Goal: Ask a question: Seek information or help from site administrators or community

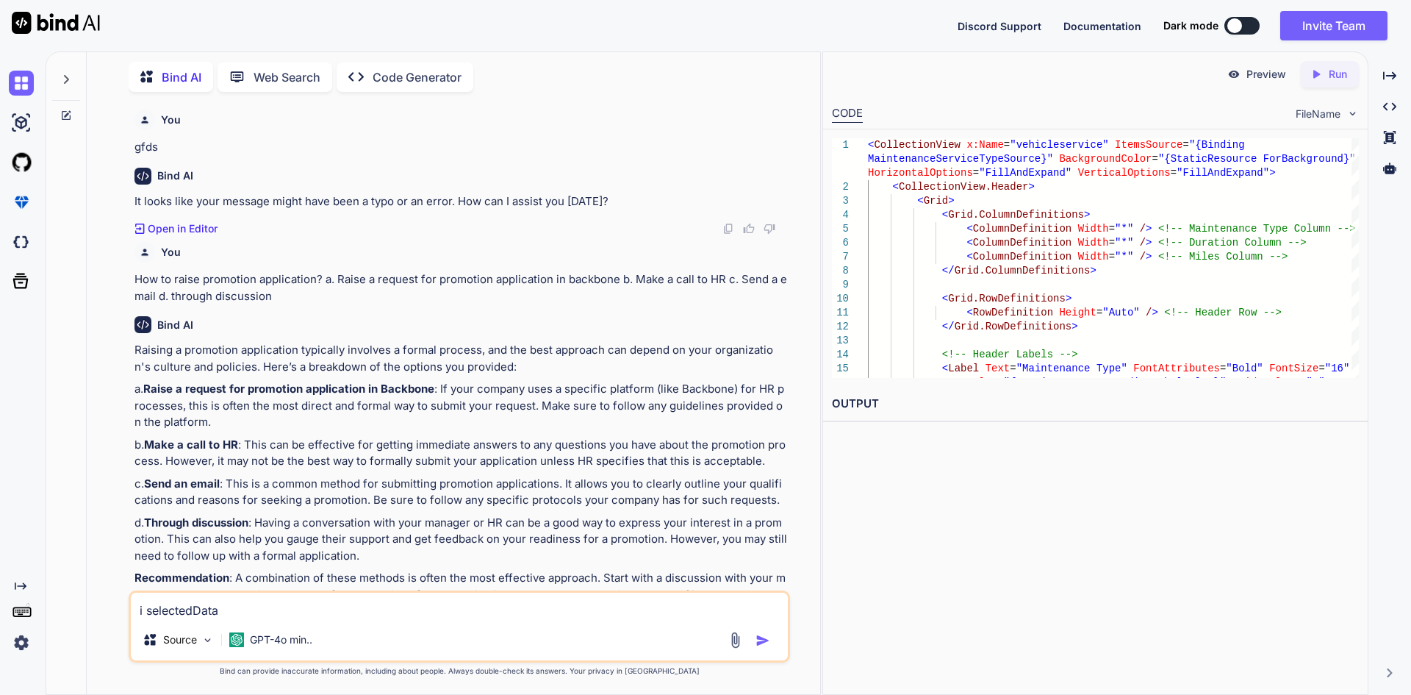
scroll to position [10758, 0]
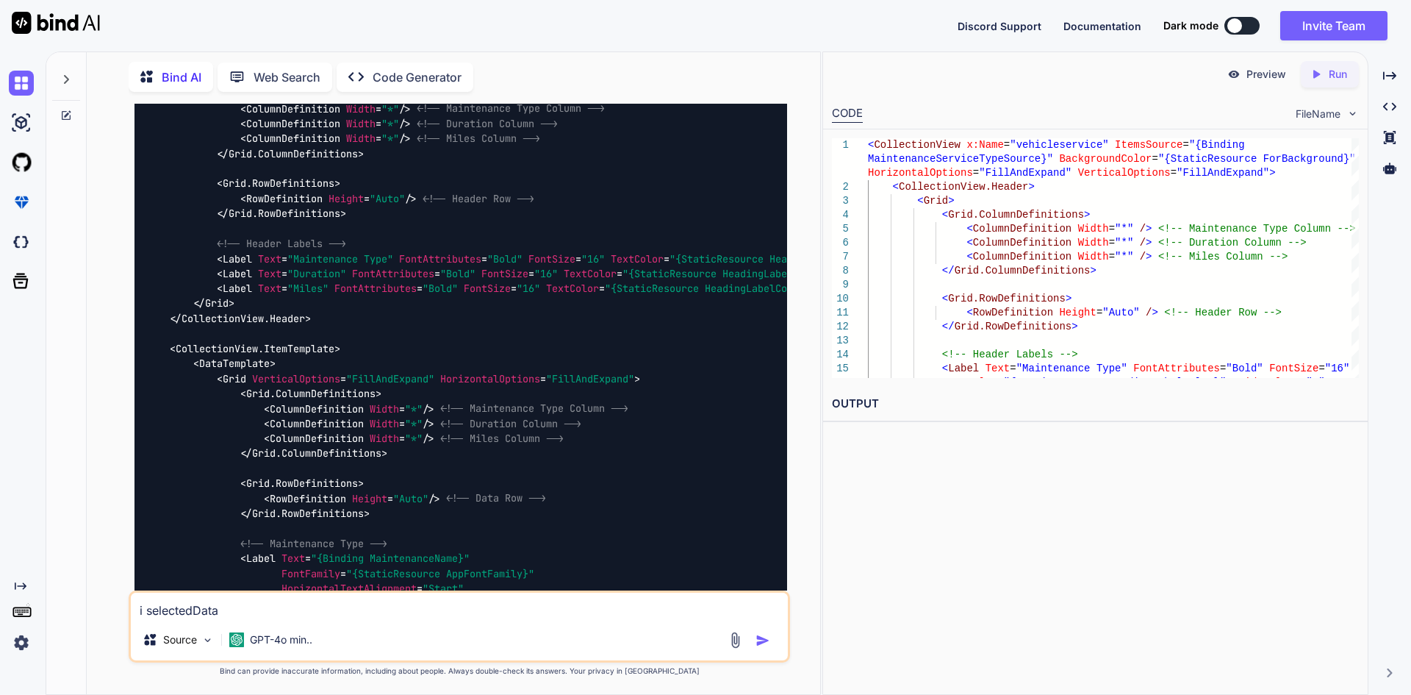
type textarea "i selectedDat"
type textarea "x"
type textarea "i selectedDa"
type textarea "x"
type textarea "i selectedD"
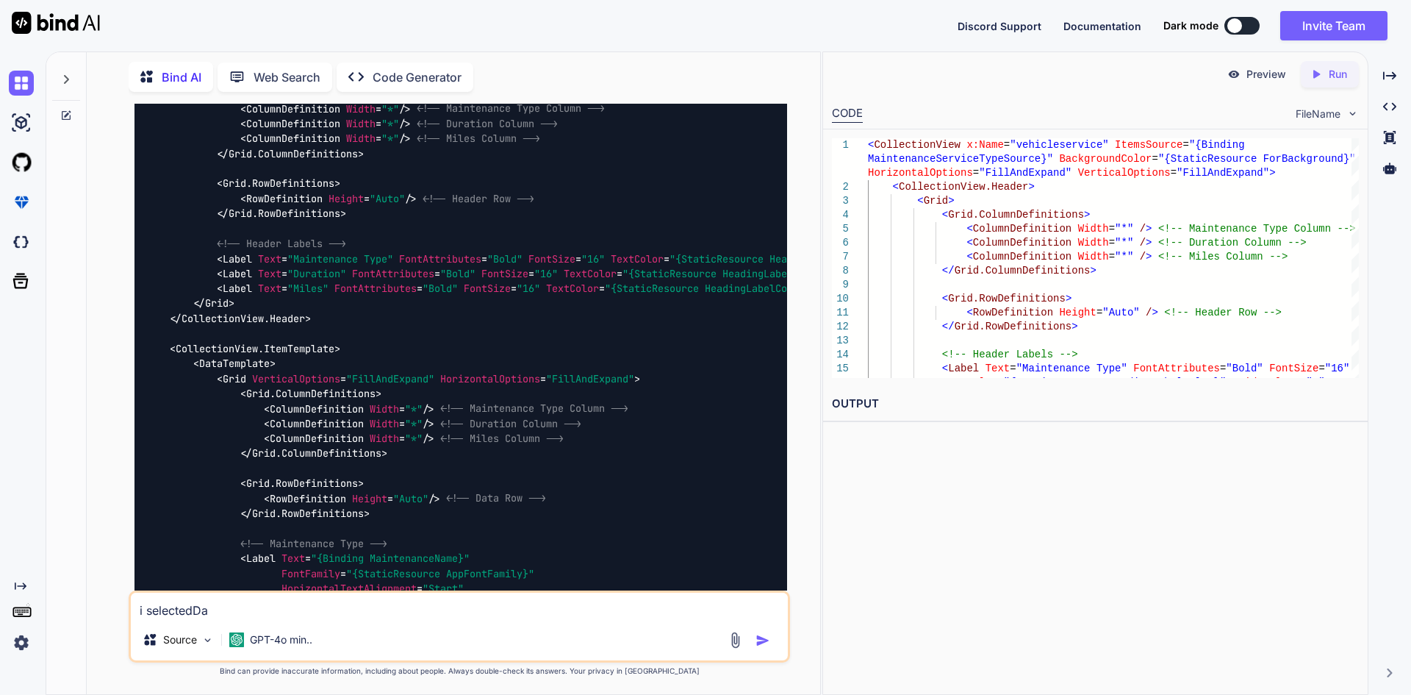
type textarea "x"
type textarea "i selected"
type textarea "x"
type textarea "i selecte"
type textarea "x"
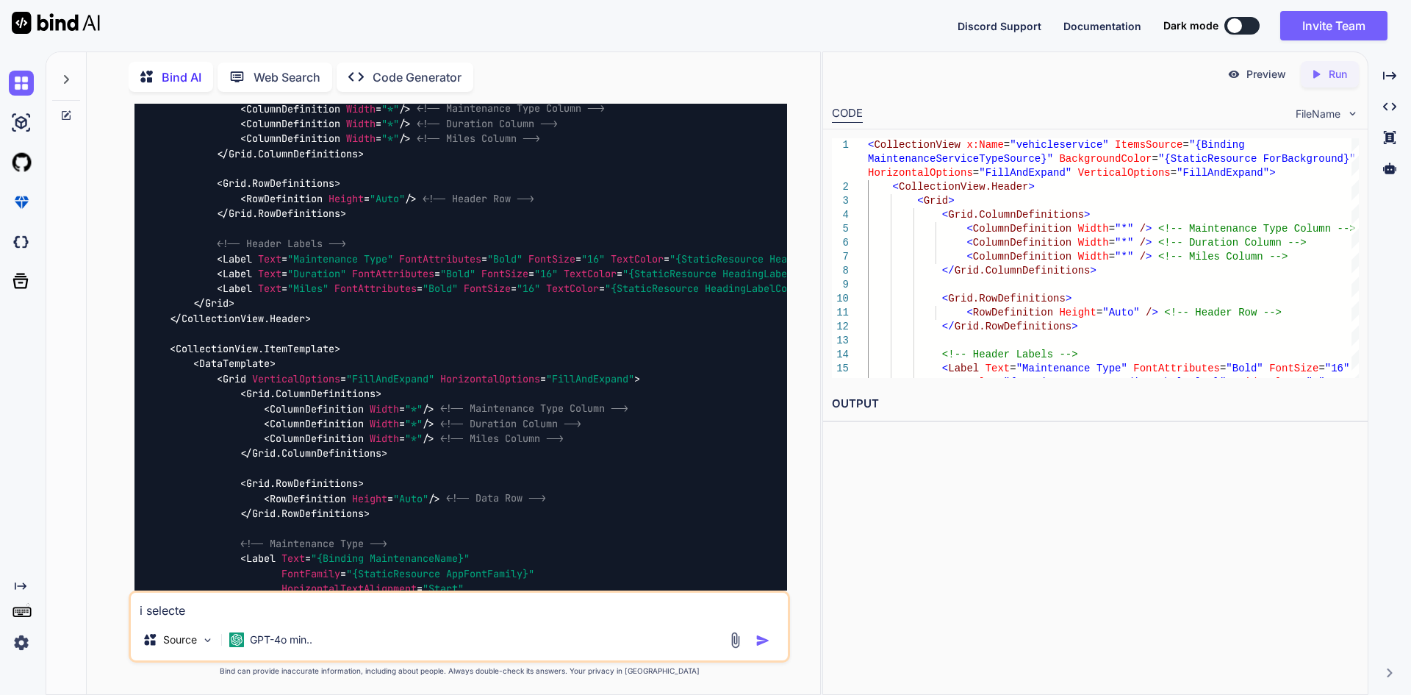
type textarea "i select"
type textarea "x"
type textarea "i selec"
type textarea "x"
type textarea "i sele"
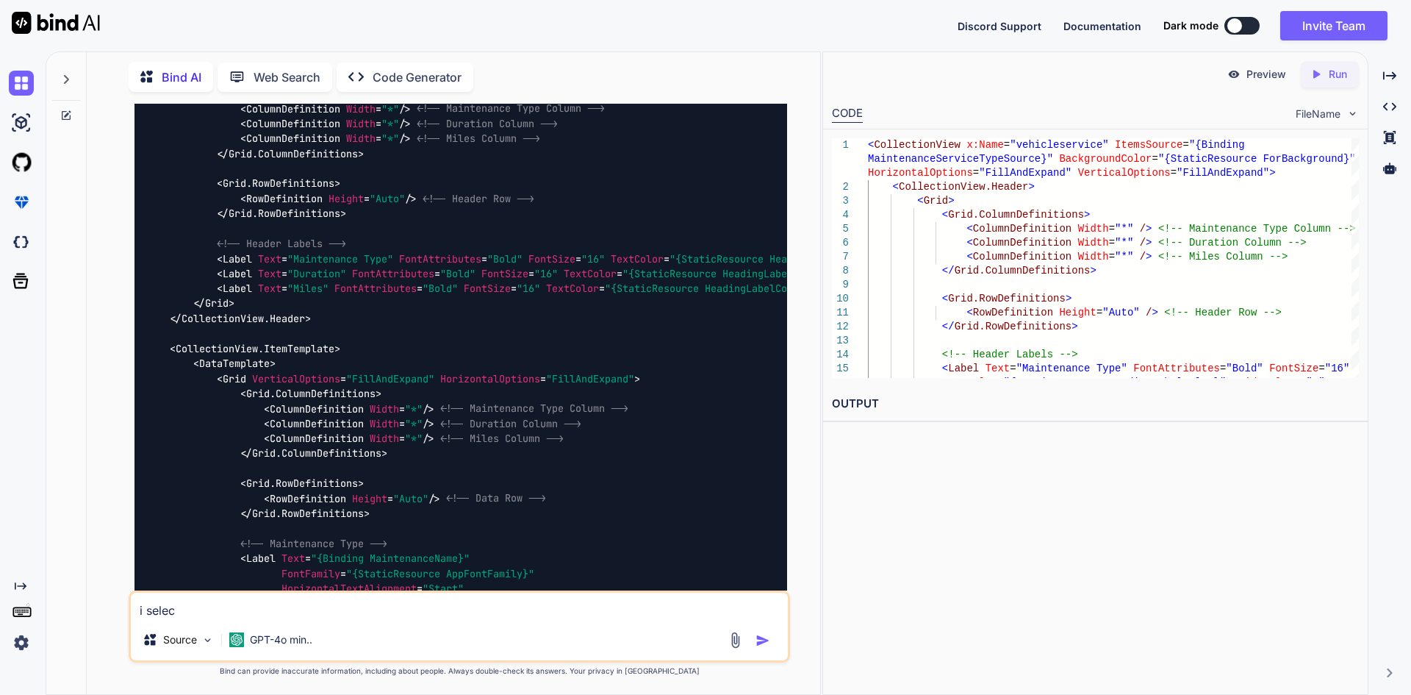
type textarea "x"
type textarea "i sel"
type textarea "x"
type textarea "i se"
type textarea "x"
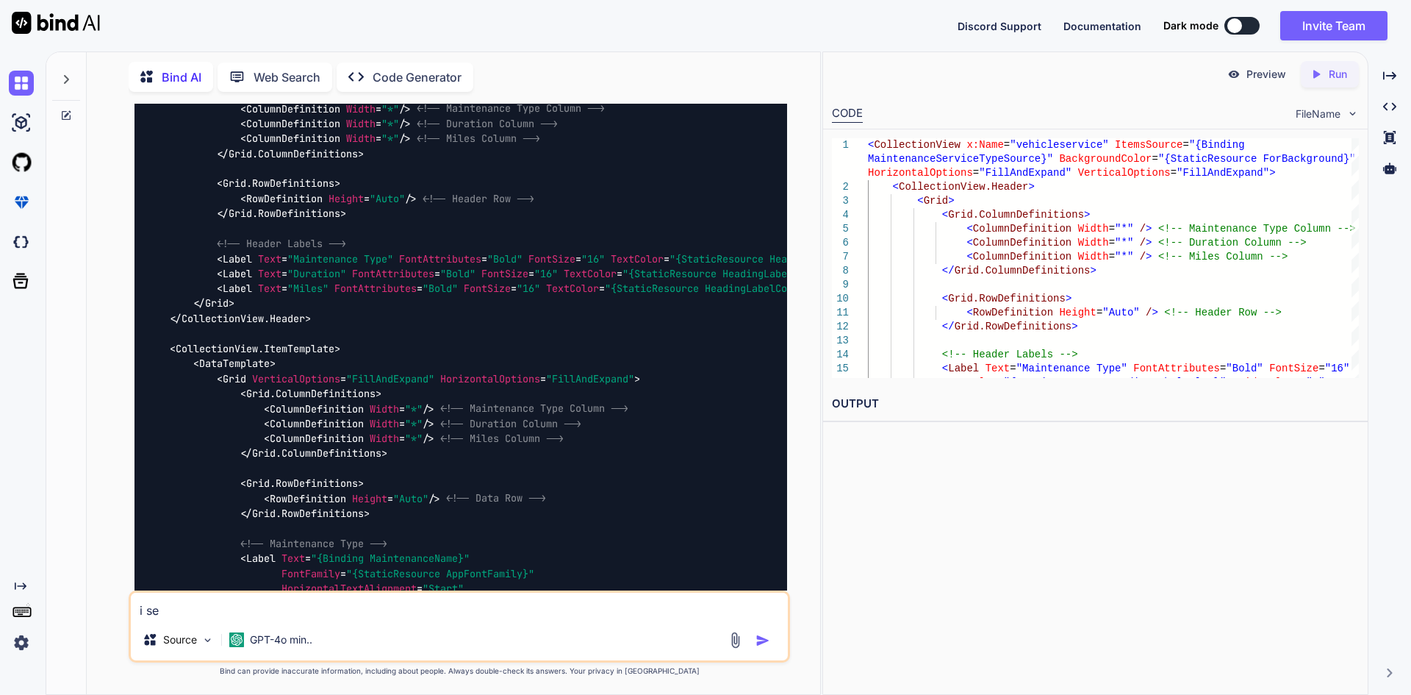
type textarea "i s"
type textarea "x"
type textarea "i"
type textarea "x"
type textarea "i"
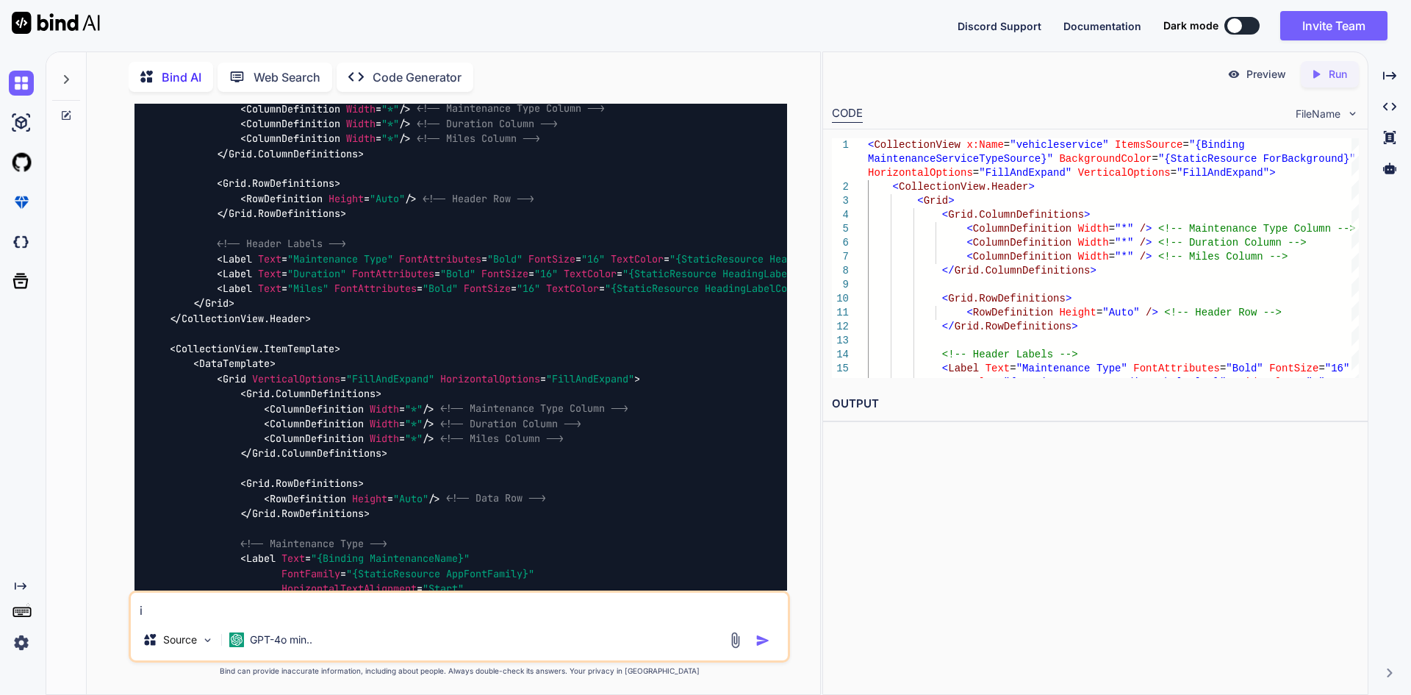
type textarea "x"
type textarea "selectedData"
type textarea "x"
type textarea "selectedData"
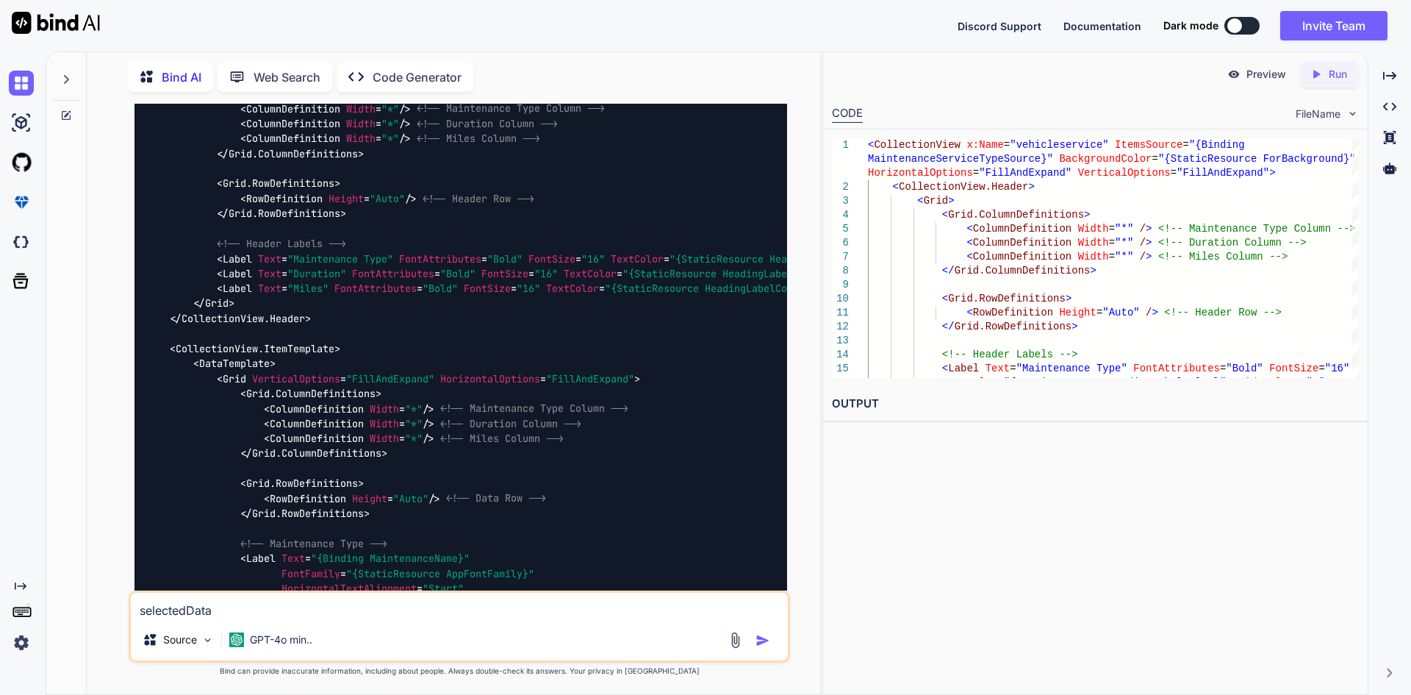
type textarea "x"
type textarea "selectedData t"
type textarea "x"
type textarea "selectedData th"
type textarea "x"
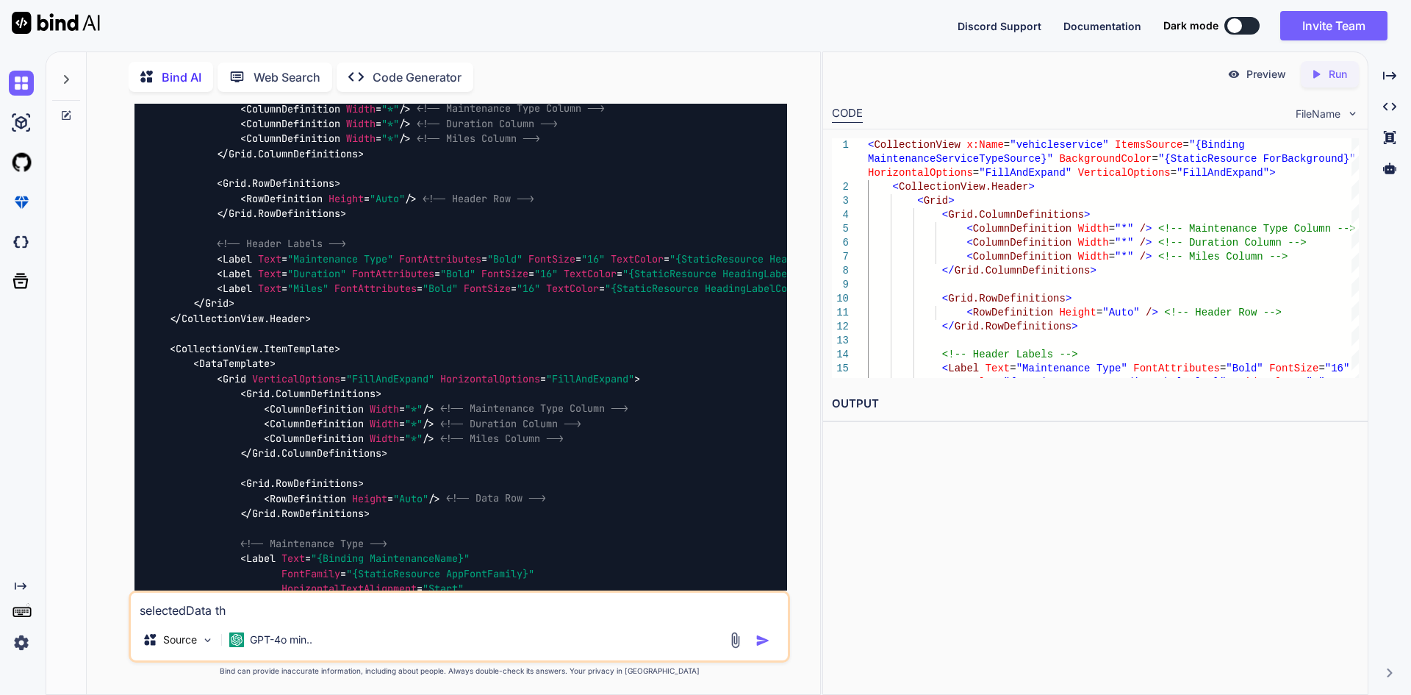
type textarea "selectedData thi"
type textarea "x"
type textarea "selectedData this"
type textarea "x"
type textarea "selectedData thi"
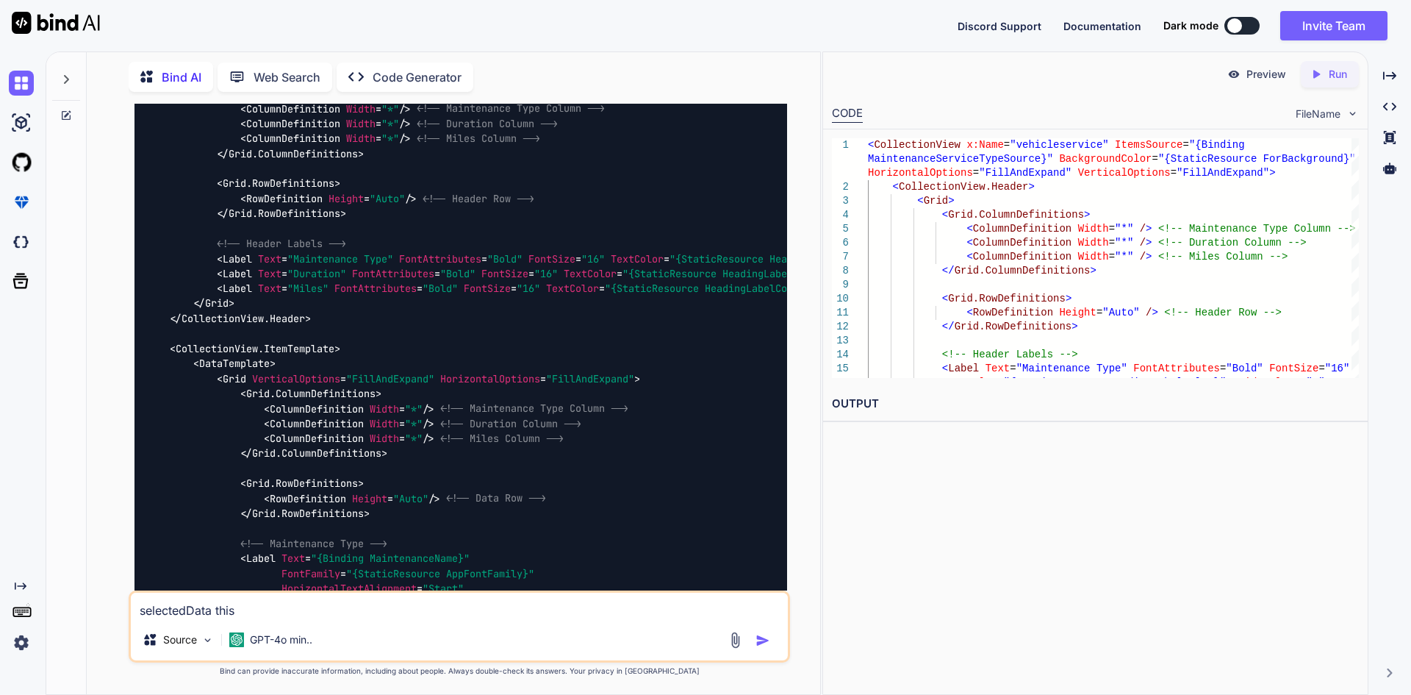
type textarea "x"
type textarea "selectedData th"
type textarea "x"
type textarea "selectedData t"
type textarea "x"
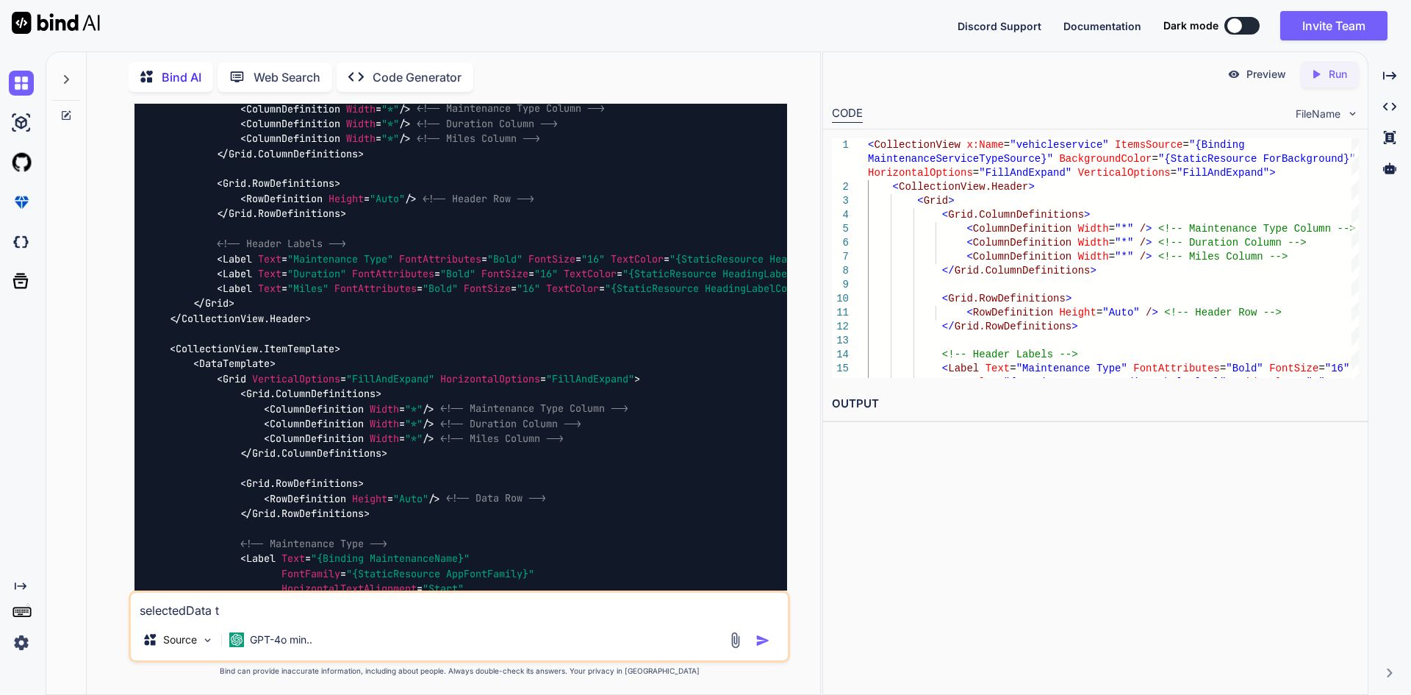
type textarea "selectedData"
type textarea "x"
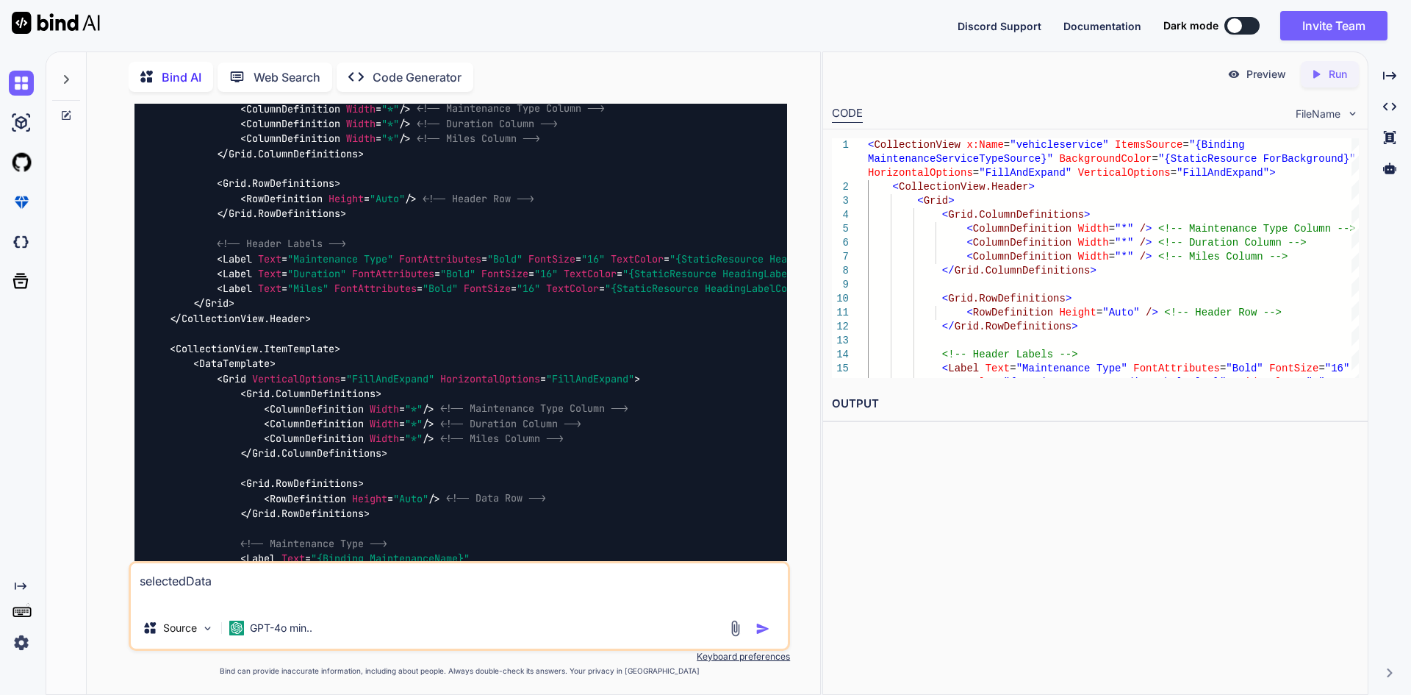
type textarea "selectedData t"
type textarea "x"
type textarea "selectedData tgh"
type textarea "x"
type textarea "selectedData tghi"
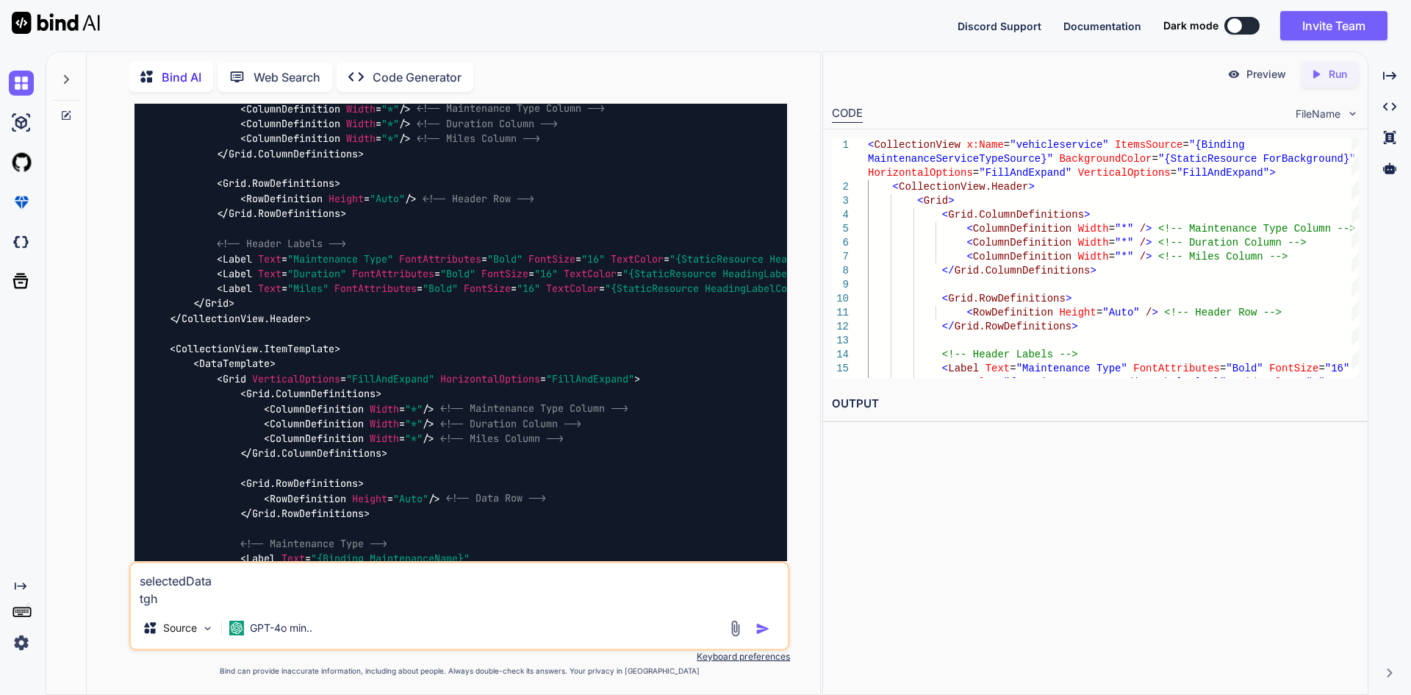
type textarea "x"
type textarea "selectedData tghis"
type textarea "x"
type textarea "selectedData tghis"
type textarea "x"
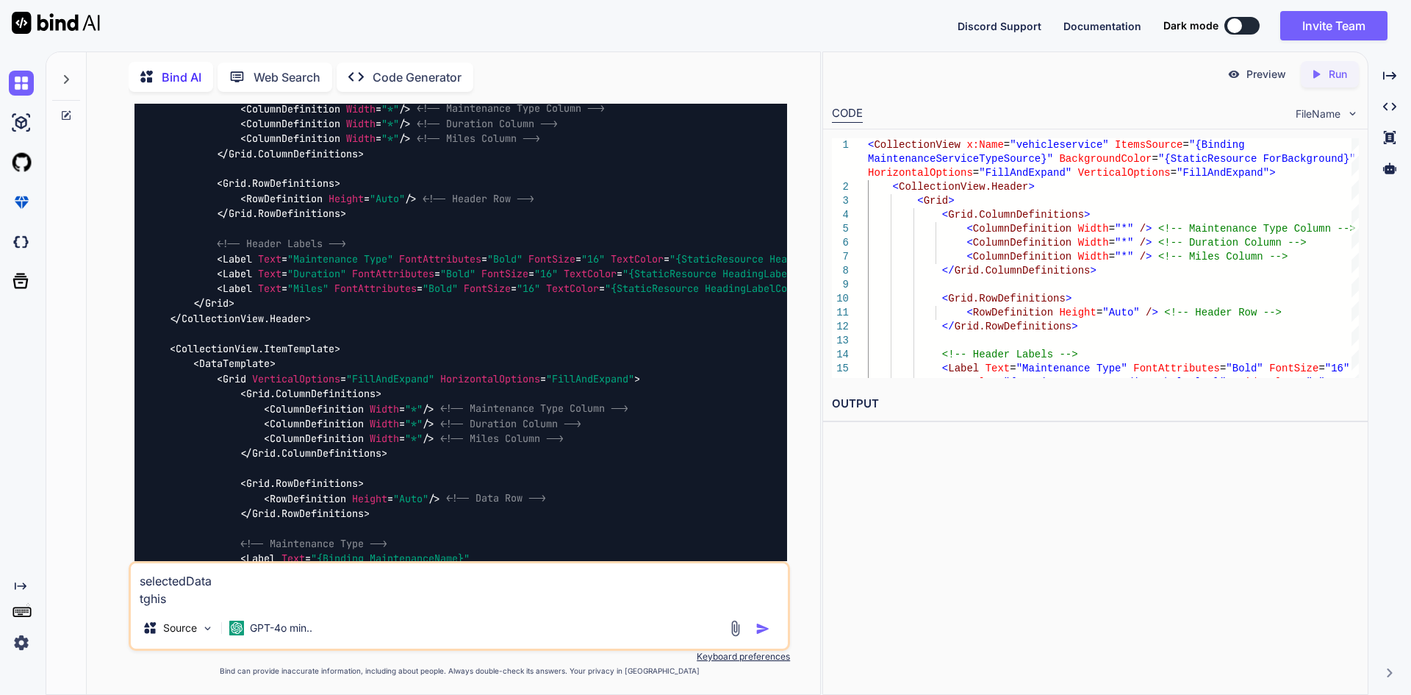
type textarea "selectedData tghis"
type textarea "x"
type textarea "selectedData tghi"
type textarea "x"
type textarea "selectedData tgh"
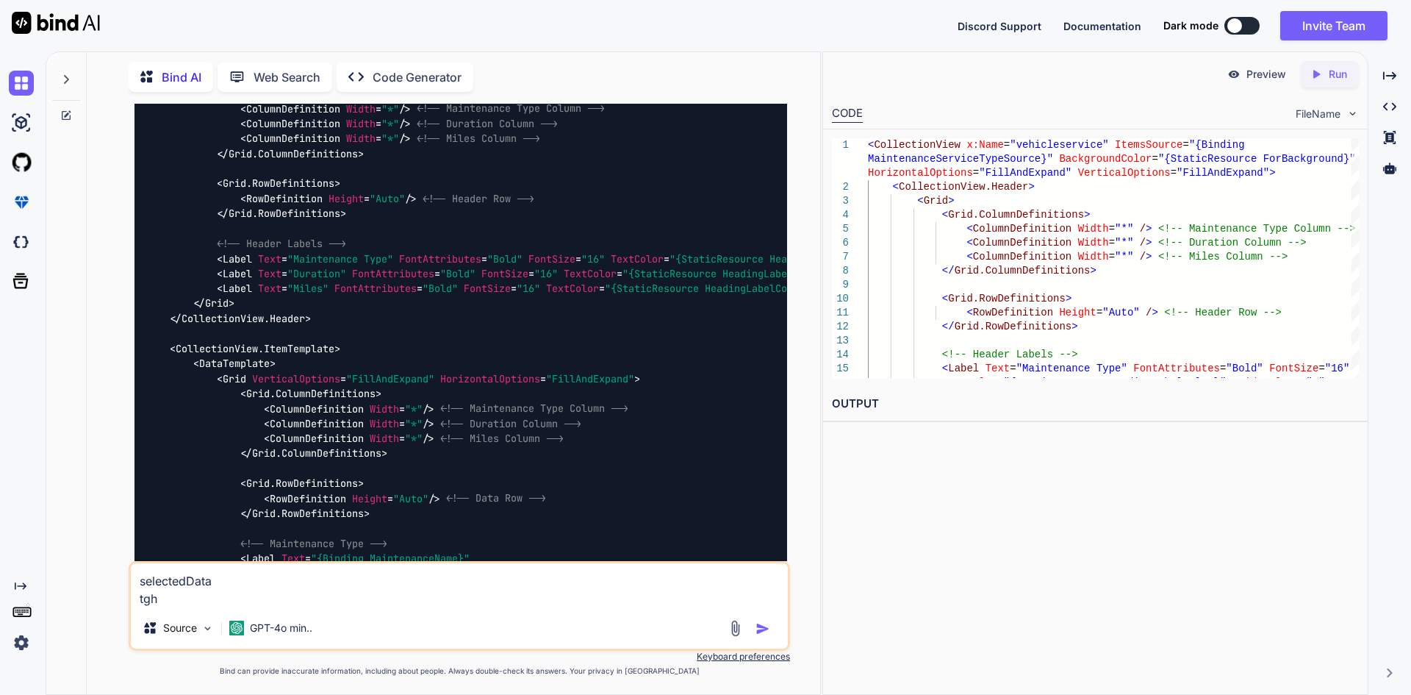
type textarea "x"
type textarea "selectedData tg"
type textarea "x"
type textarea "selectedData t"
type textarea "x"
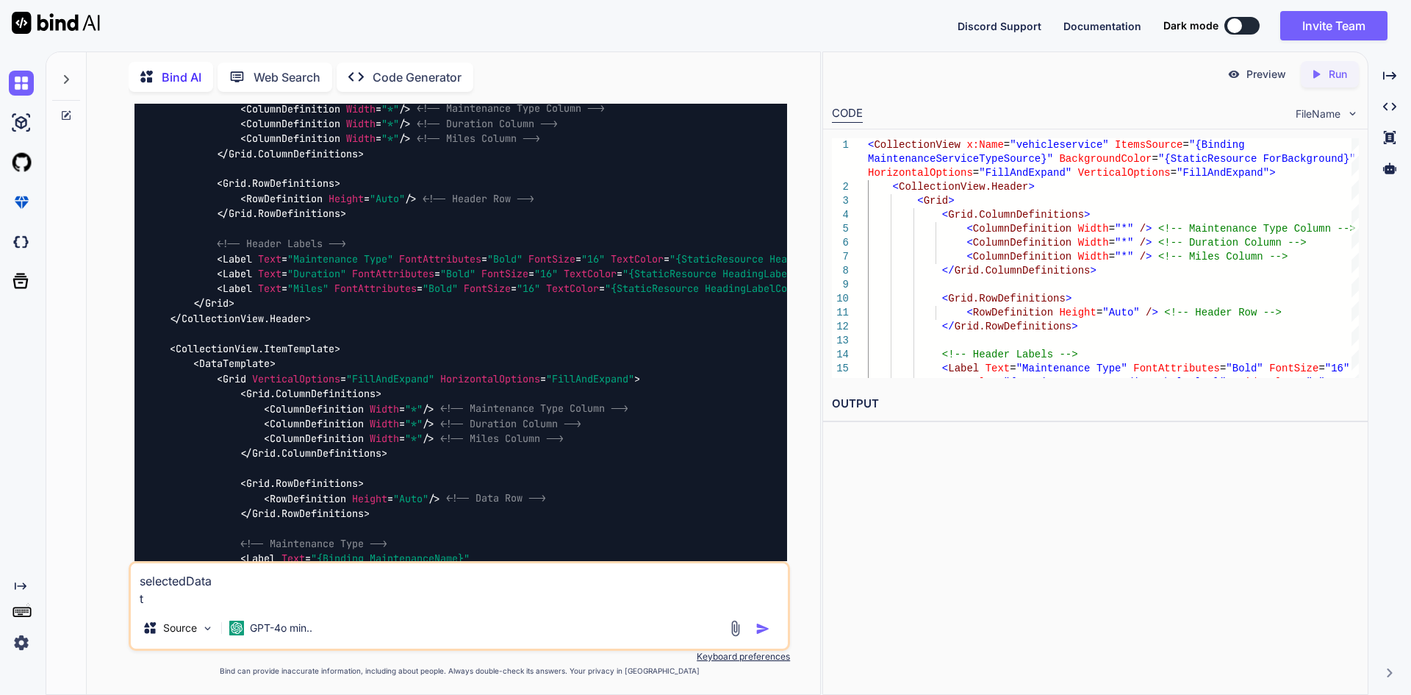
type textarea "selectedData th"
type textarea "x"
type textarea "selectedData thi"
type textarea "x"
type textarea "selectedData this"
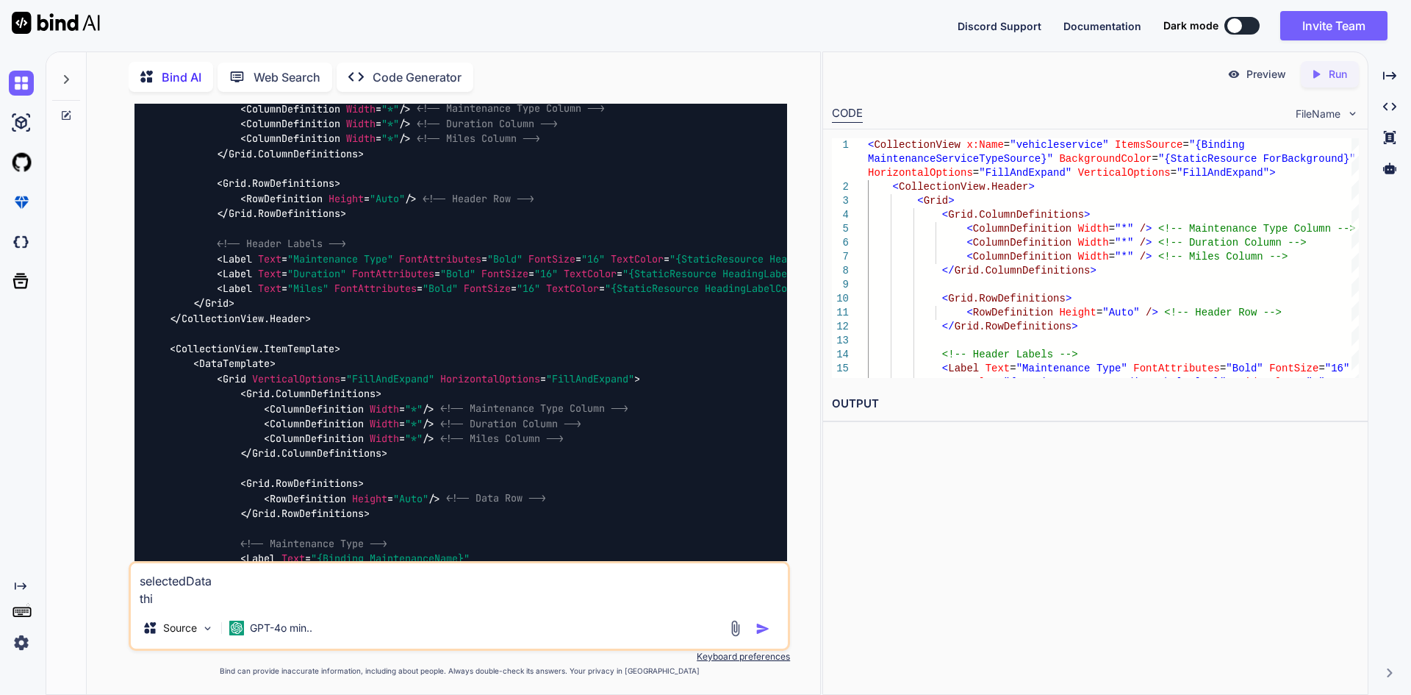
type textarea "x"
type textarea "selectedData this"
type textarea "x"
type textarea "selectedData this i"
type textarea "x"
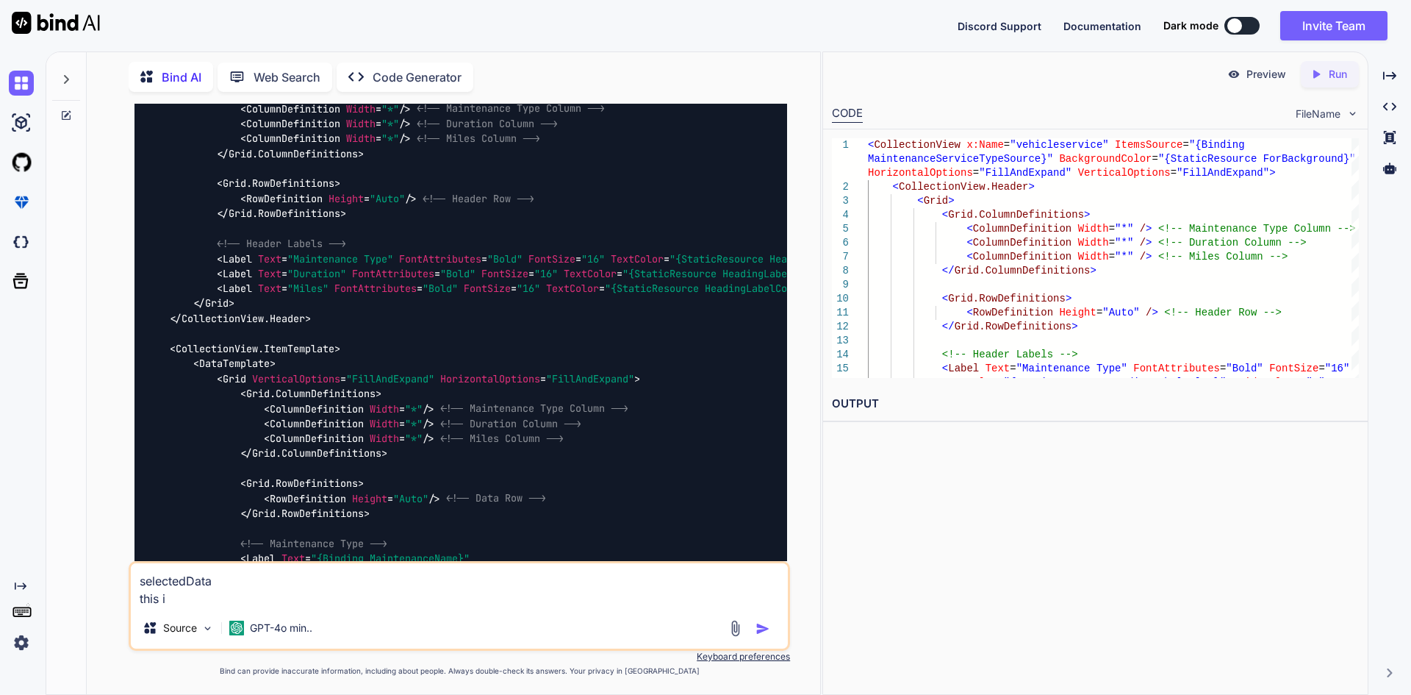
type textarea "selectedData this is"
type textarea "x"
type textarea "selectedData this is"
type textarea "x"
type textarea "selectedData this is m"
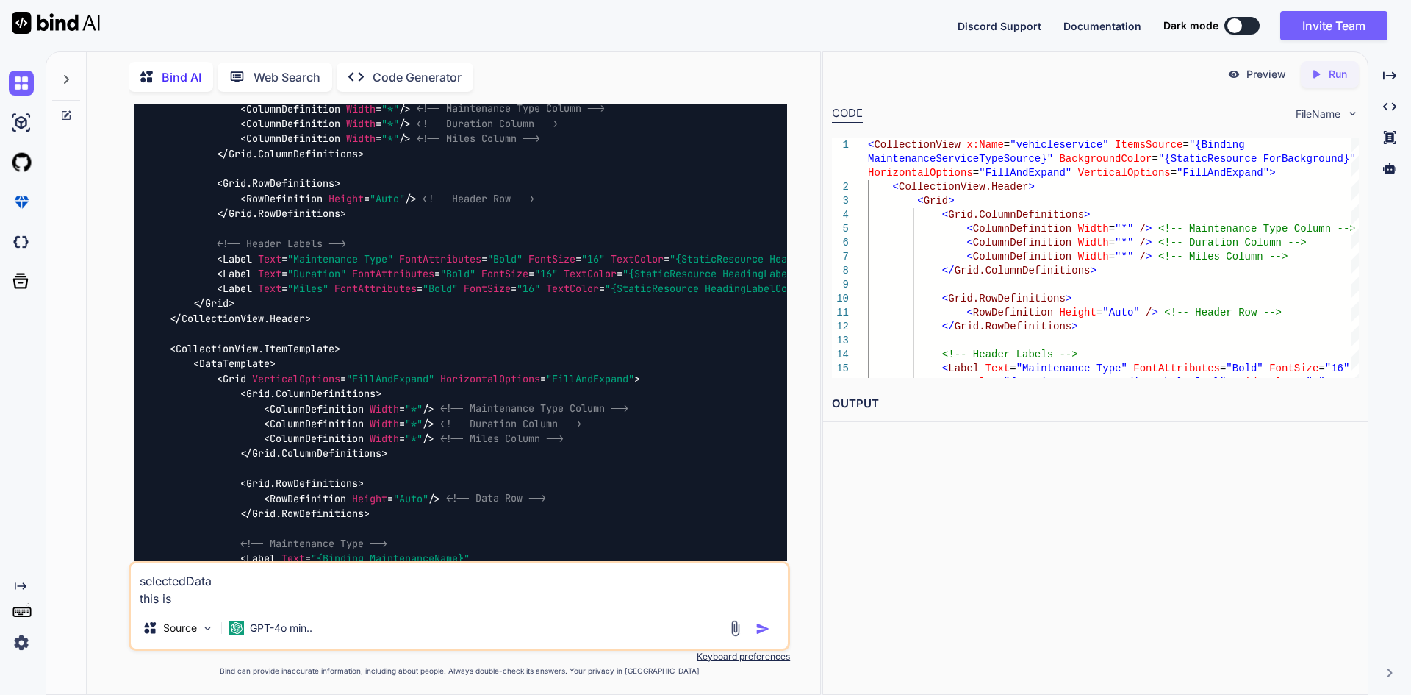
type textarea "x"
type textarea "selectedData this is my"
type textarea "x"
type textarea "selectedData this is my"
type textarea "x"
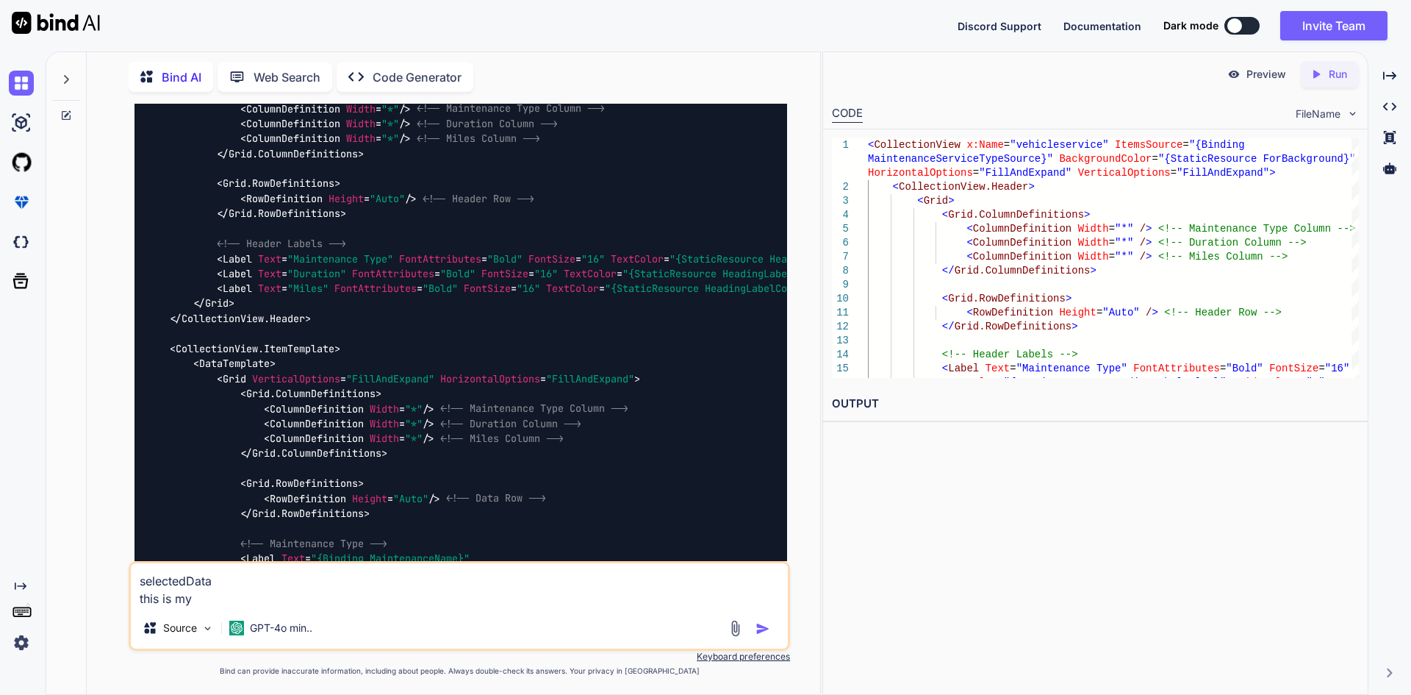
type textarea "selectedData this is my l"
type textarea "x"
type textarea "selectedData this is my li"
type textarea "x"
type textarea "selectedData this is my lis"
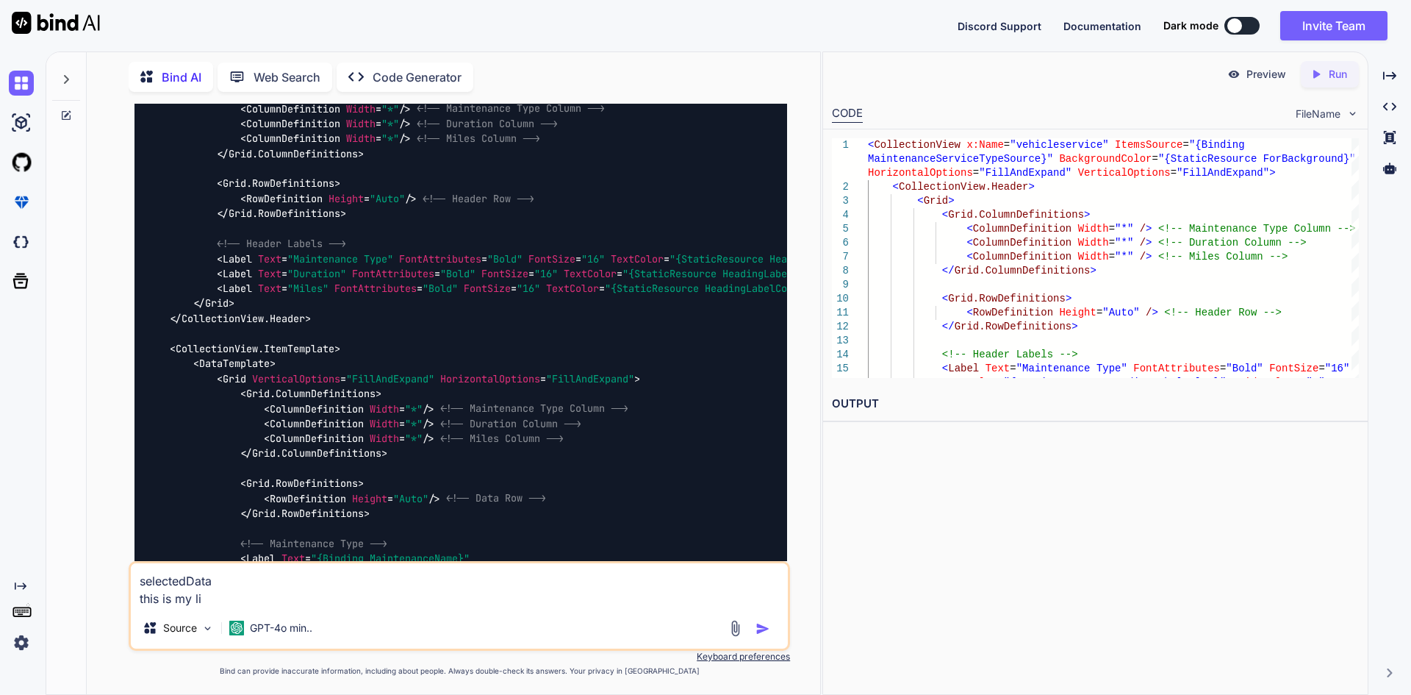
type textarea "x"
type textarea "selectedData this is my list"
type textarea "x"
type textarea "selectedData this is my list"
type textarea "x"
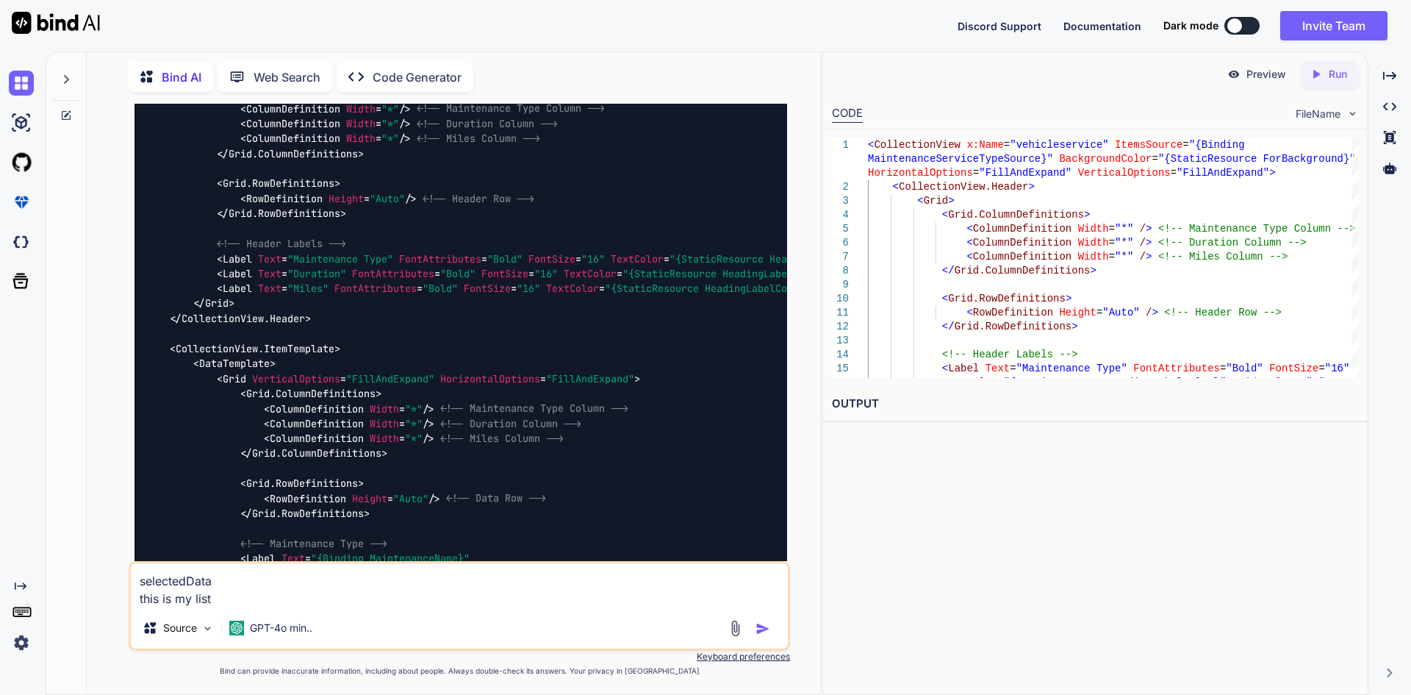
type textarea "selectedData this is my list h"
type textarea "x"
type textarea "selectedData this is my list he"
type textarea "x"
type textarea "selectedData this is my list her"
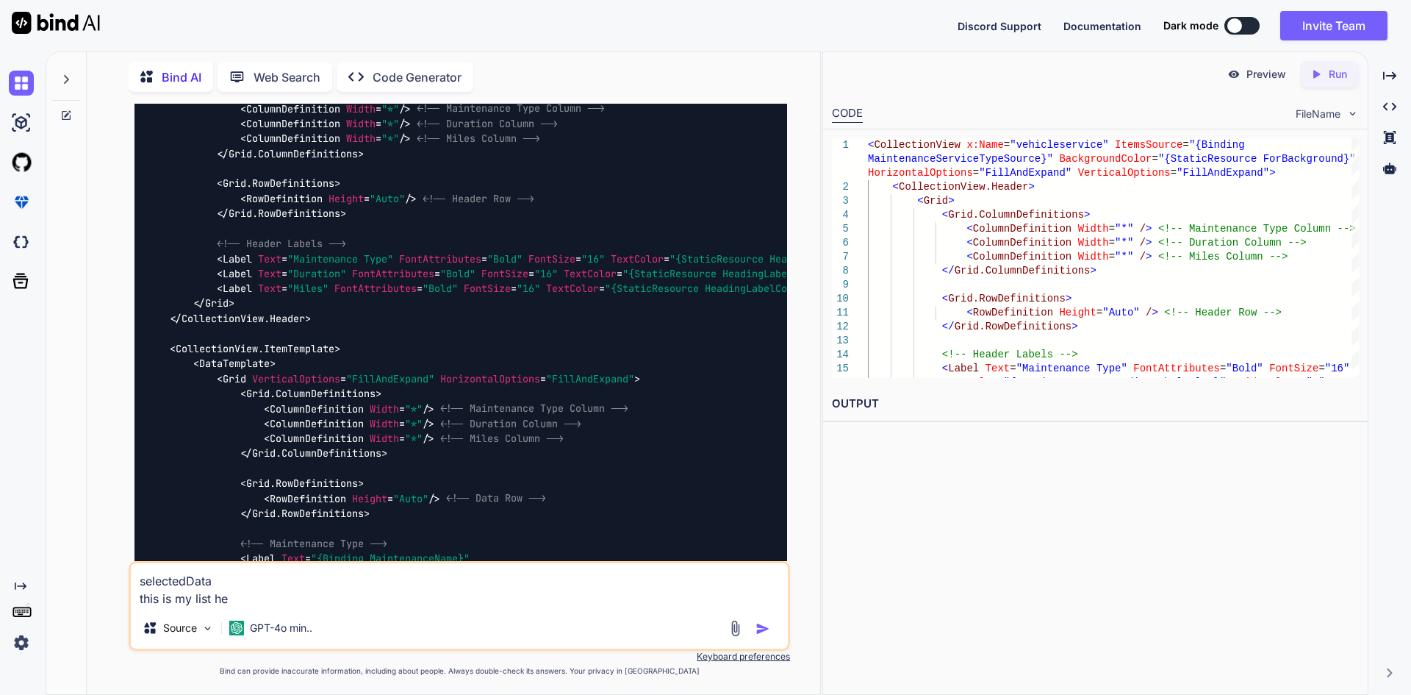
type textarea "x"
type textarea "selectedData this is my list here"
type textarea "x"
type textarea "selectedData this is my list here"
type textarea "x"
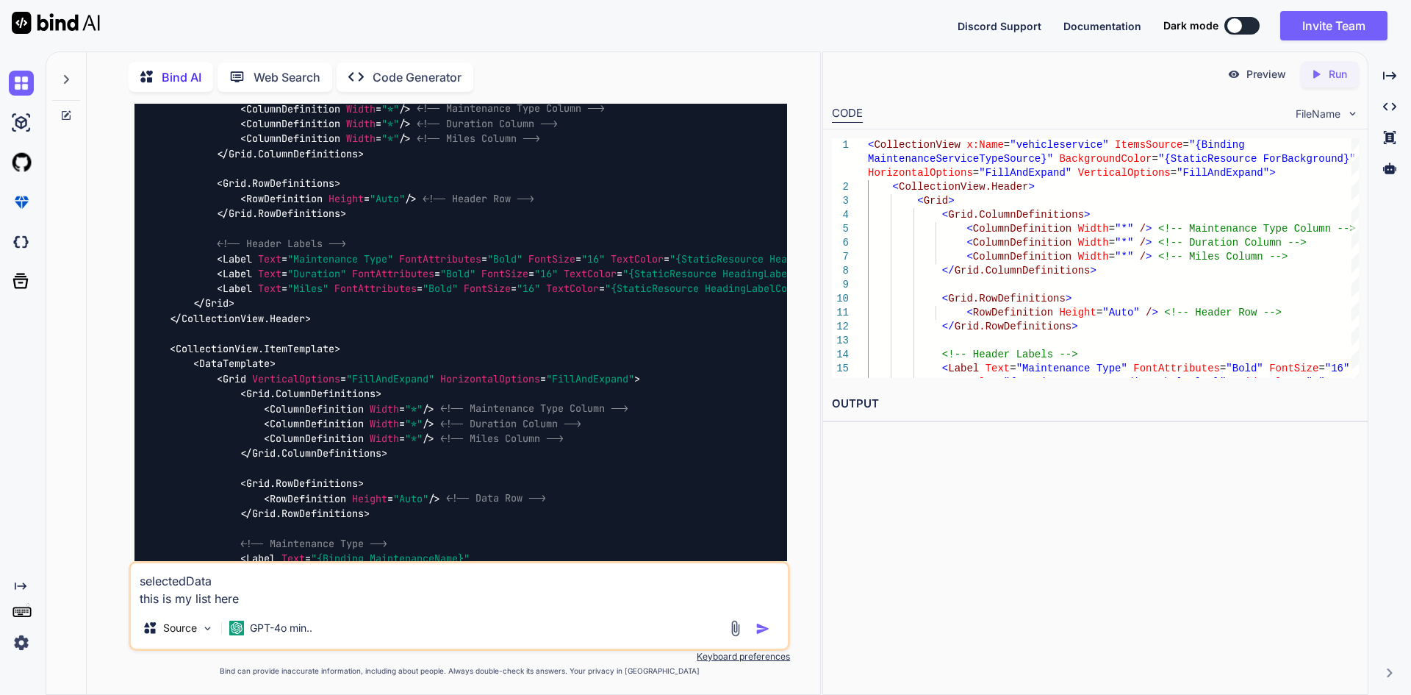
type textarea "selectedData this is my list here i"
type textarea "x"
type textarea "selectedData this is my list here i"
type textarea "x"
type textarea "selectedData this is my list here i n"
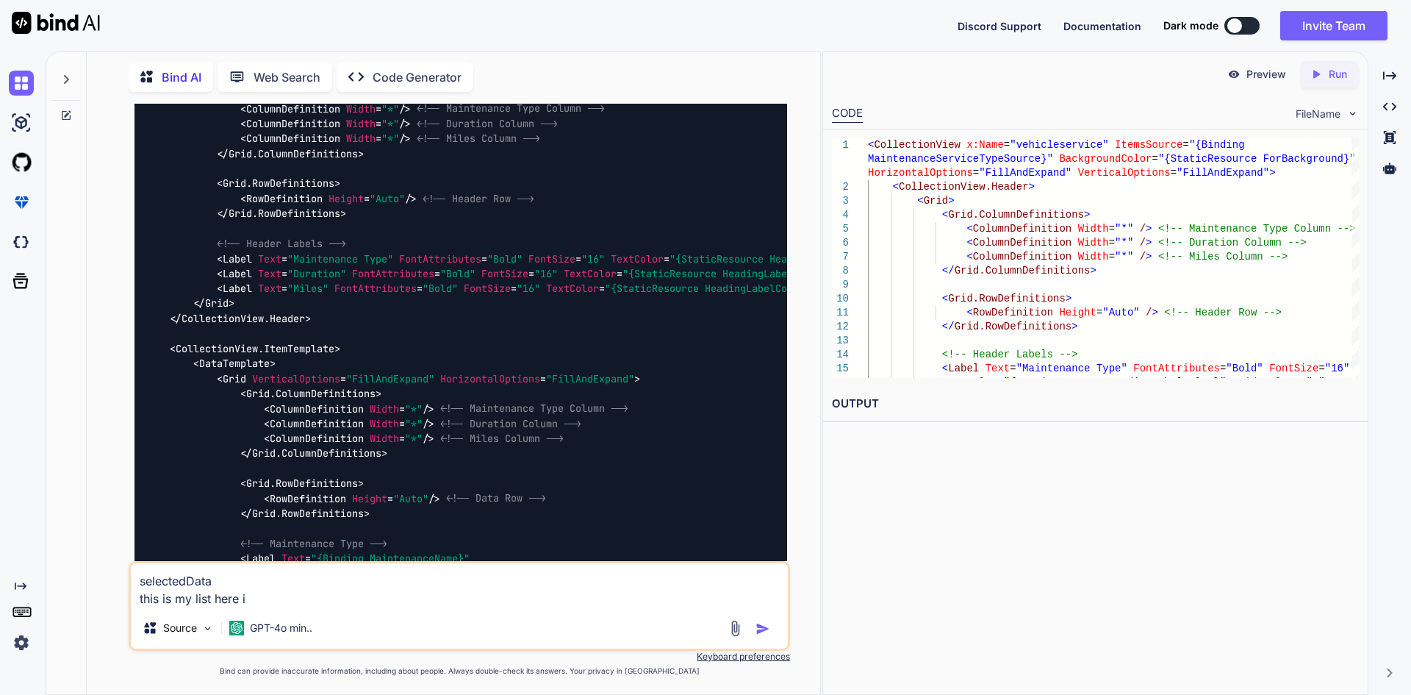
type textarea "x"
type textarea "selectedData this is my list here i ne"
type textarea "x"
type textarea "selectedData this is my list here i nee"
type textarea "x"
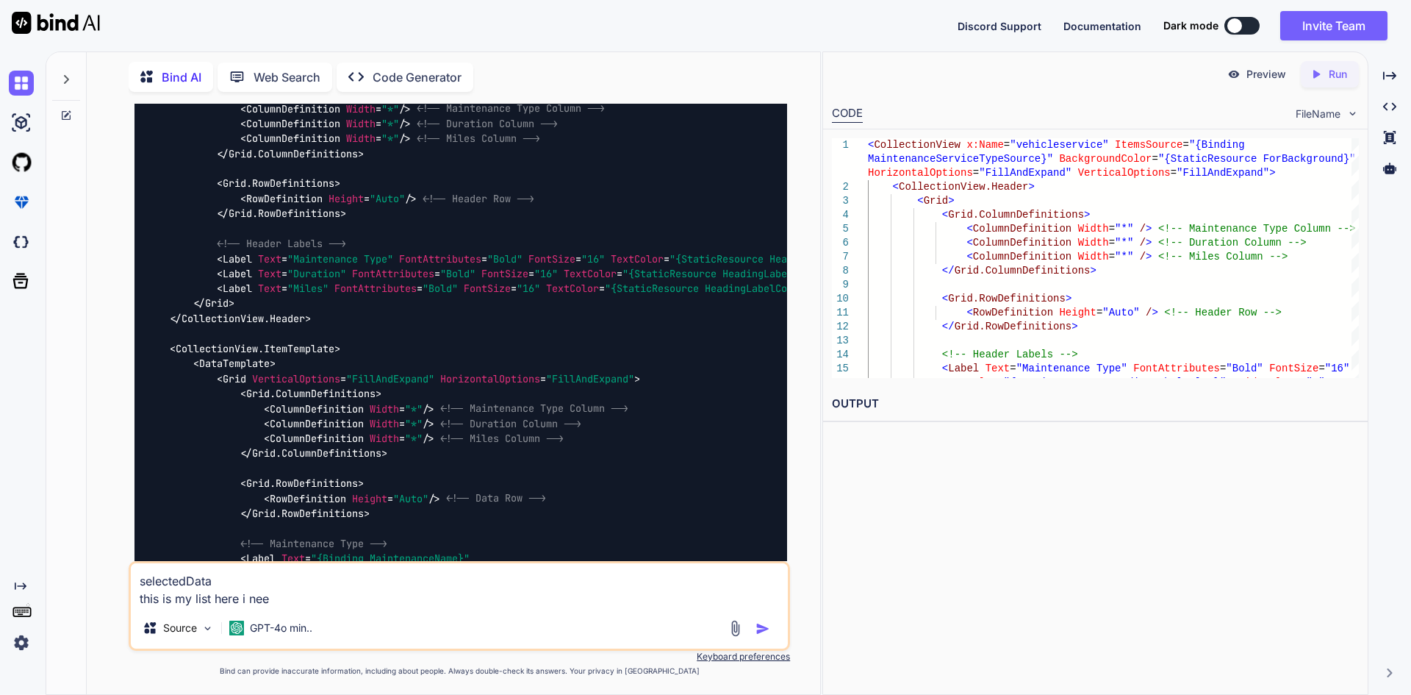
type textarea "selectedData this is my list here i need"
type textarea "x"
type textarea "selectedData this is my list here i need"
type textarea "x"
type textarea "selectedData this is my list here i need t"
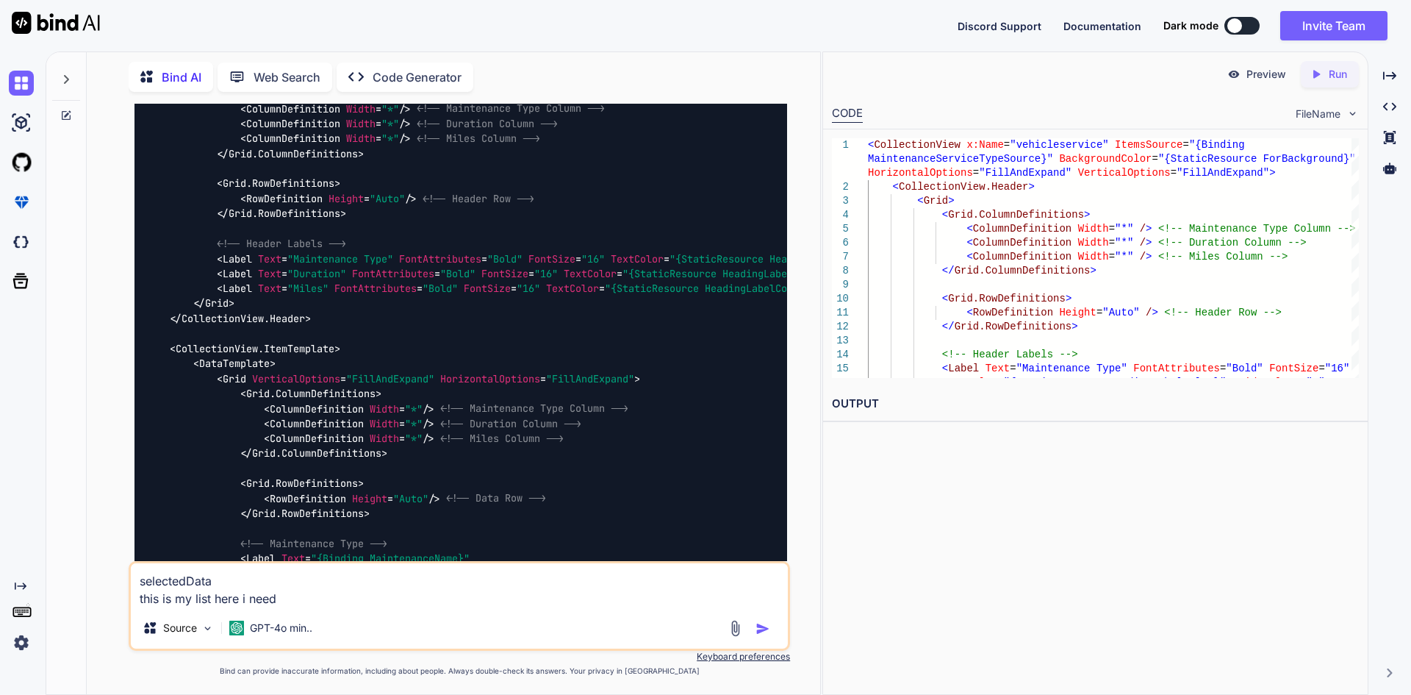
type textarea "x"
type textarea "selectedData this is my list here i need to"
type textarea "x"
type textarea "selectedData this is my list here i need to"
type textarea "x"
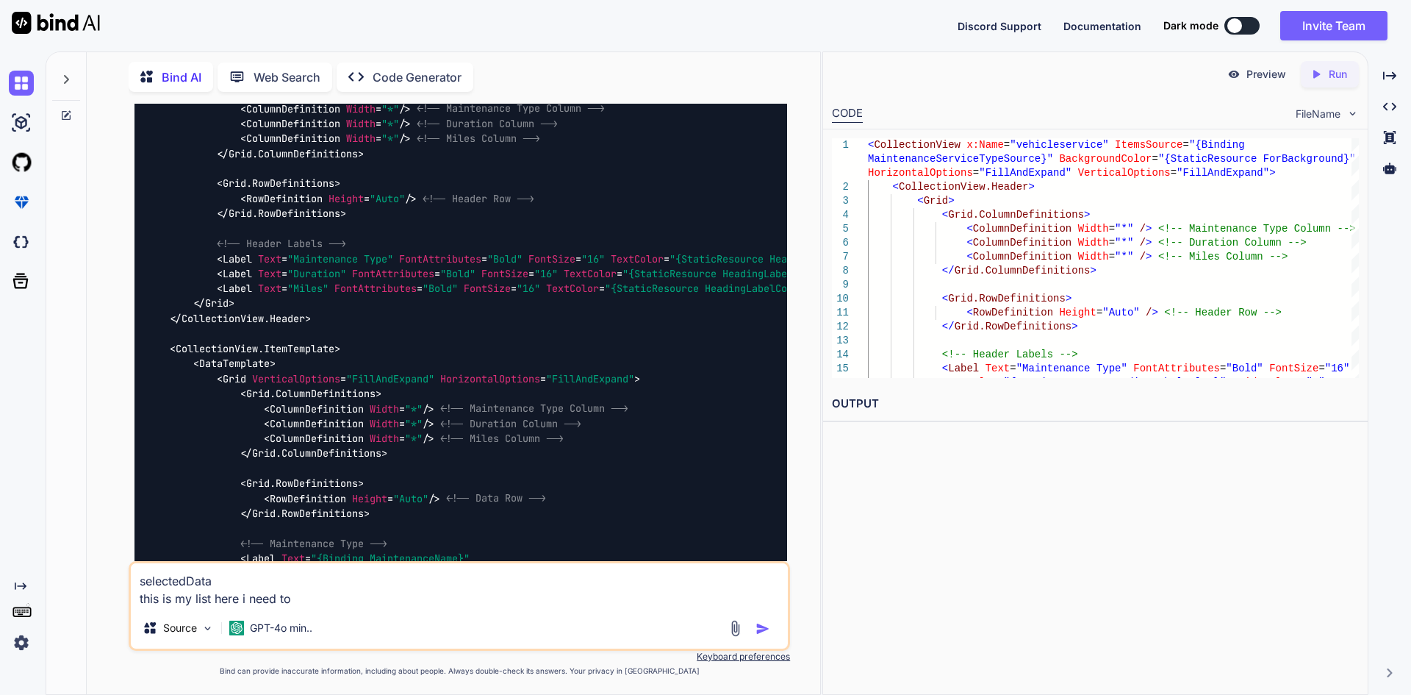
type textarea "selectedData this is my list here i need to c"
type textarea "x"
type textarea "selectedData this is my list here i need to ch"
type textarea "x"
type textarea "selectedData this is my list here i need to che"
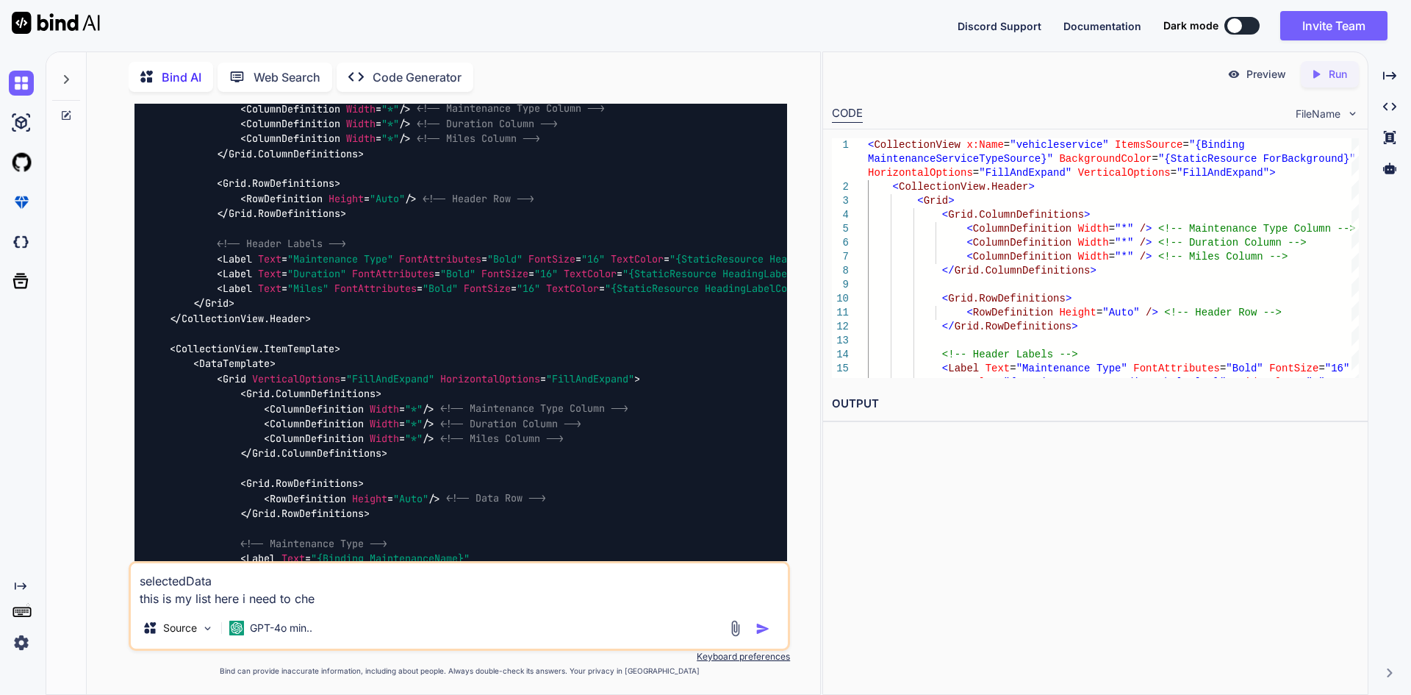
type textarea "x"
type textarea "selectedData this is my list here i need to chec"
type textarea "x"
type textarea "selectedData this is my list here i need to check"
type textarea "x"
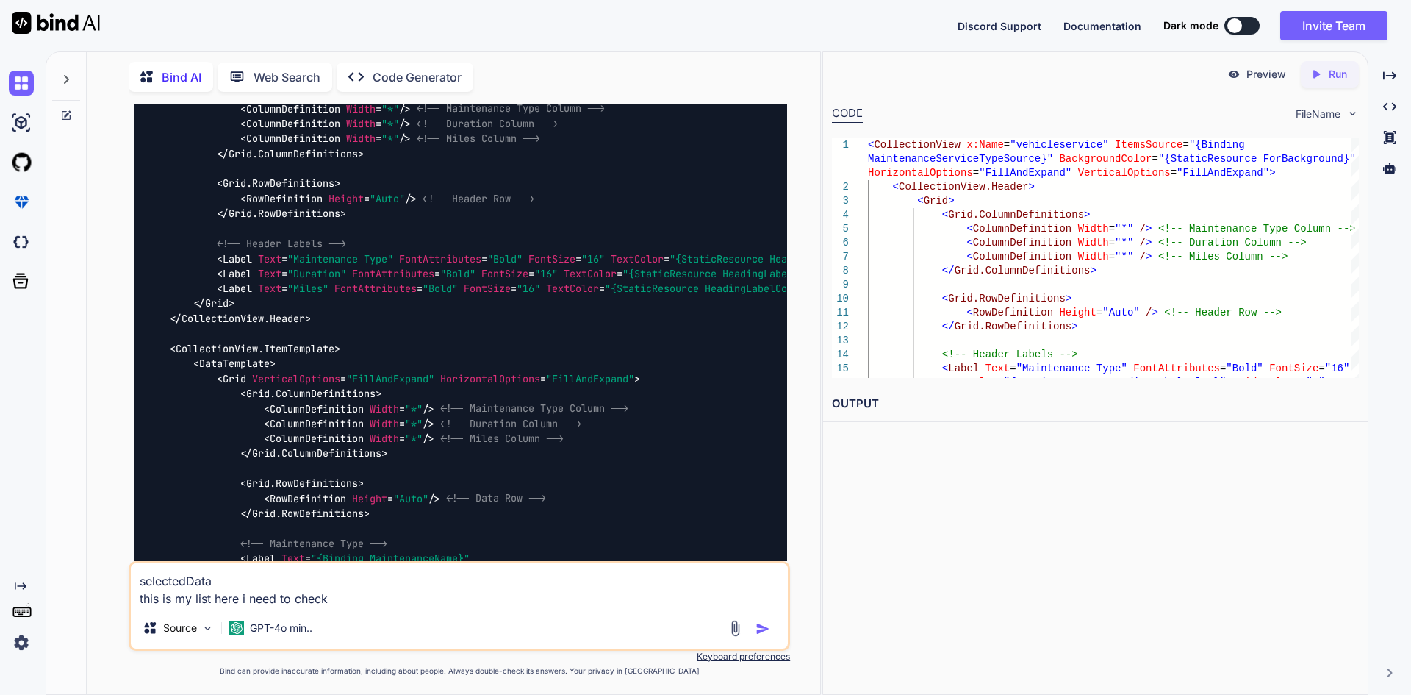
type textarea "selectedData this is my list here i need to check"
type textarea "x"
type textarea "selectedData this is my list here i need to check i"
type textarea "x"
type textarea "selectedData this is my list here i need to check if"
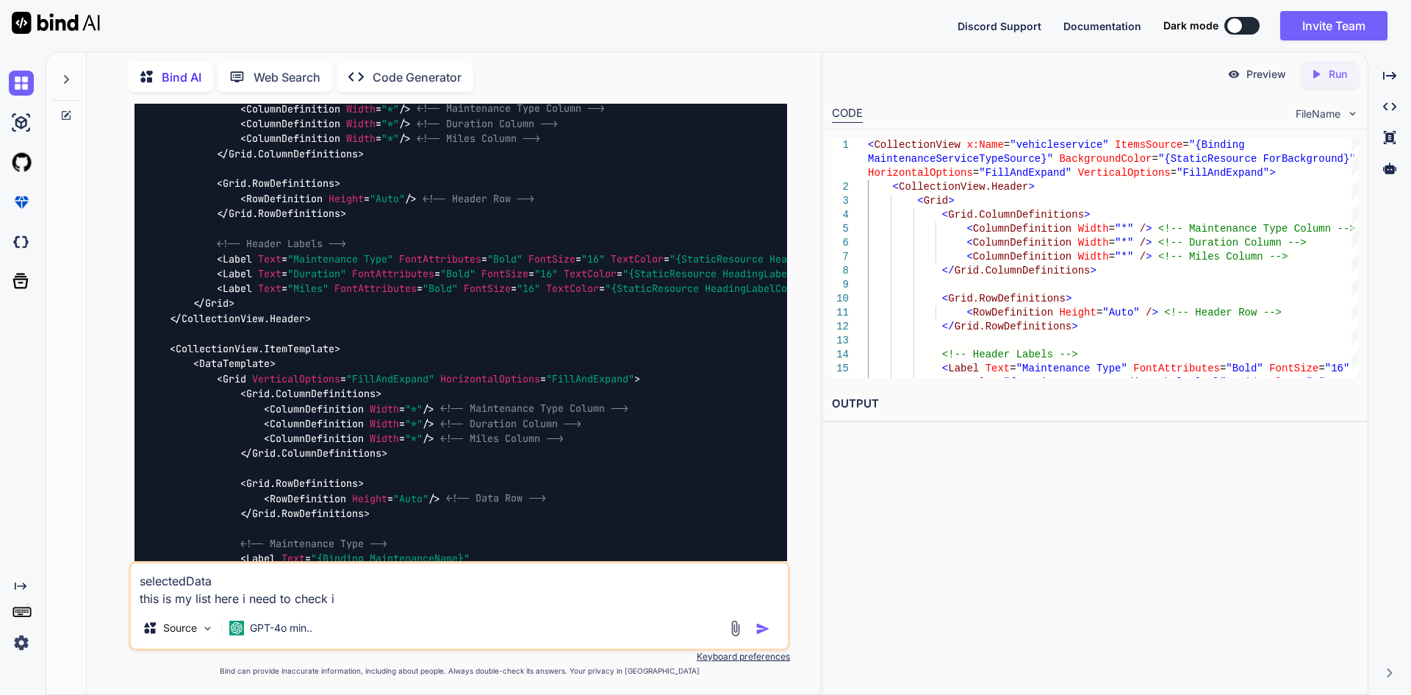
type textarea "x"
type textarea "selectedData this is my list here i need to check if"
type textarea "x"
type textarea "selectedData this is my list here i need to check if t"
type textarea "x"
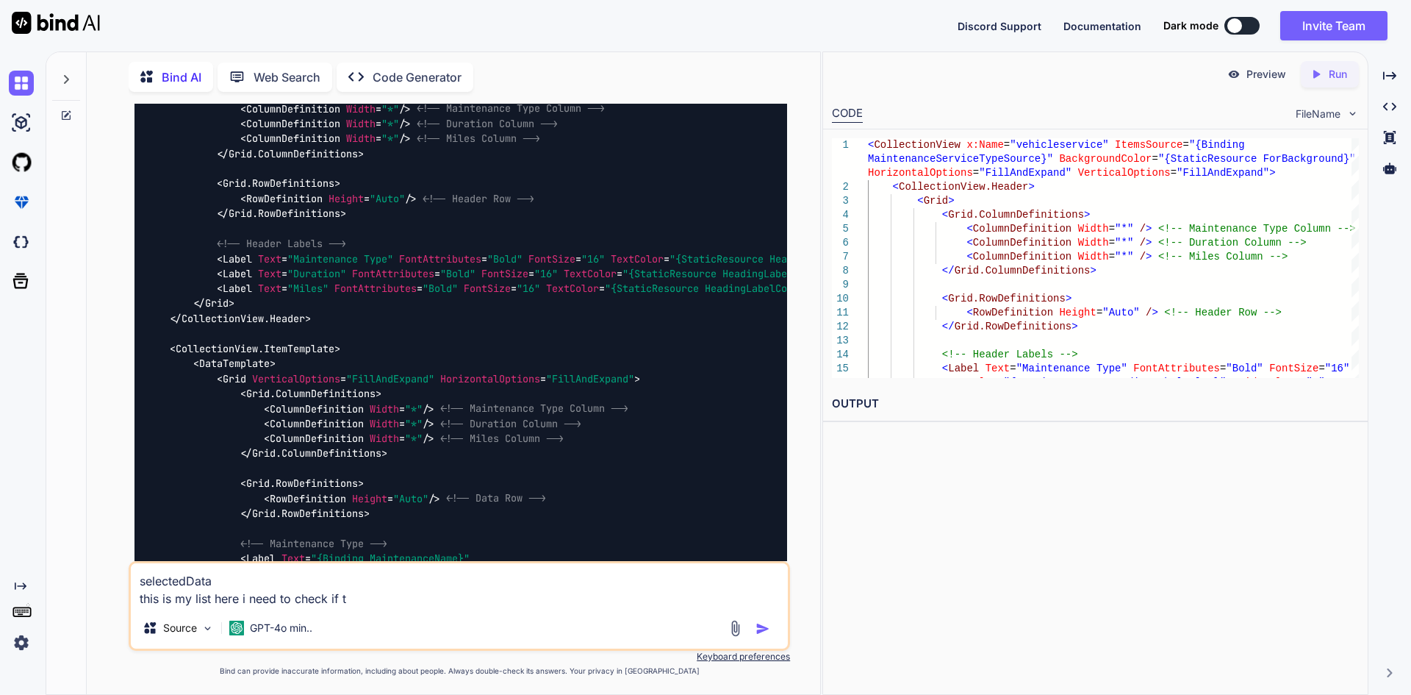
type textarea "selectedData this is my list here i need to check if th"
type textarea "x"
type textarea "selectedData this is my list here i need to check if the"
type textarea "x"
type textarea "selectedData this is my list here i need to check if the"
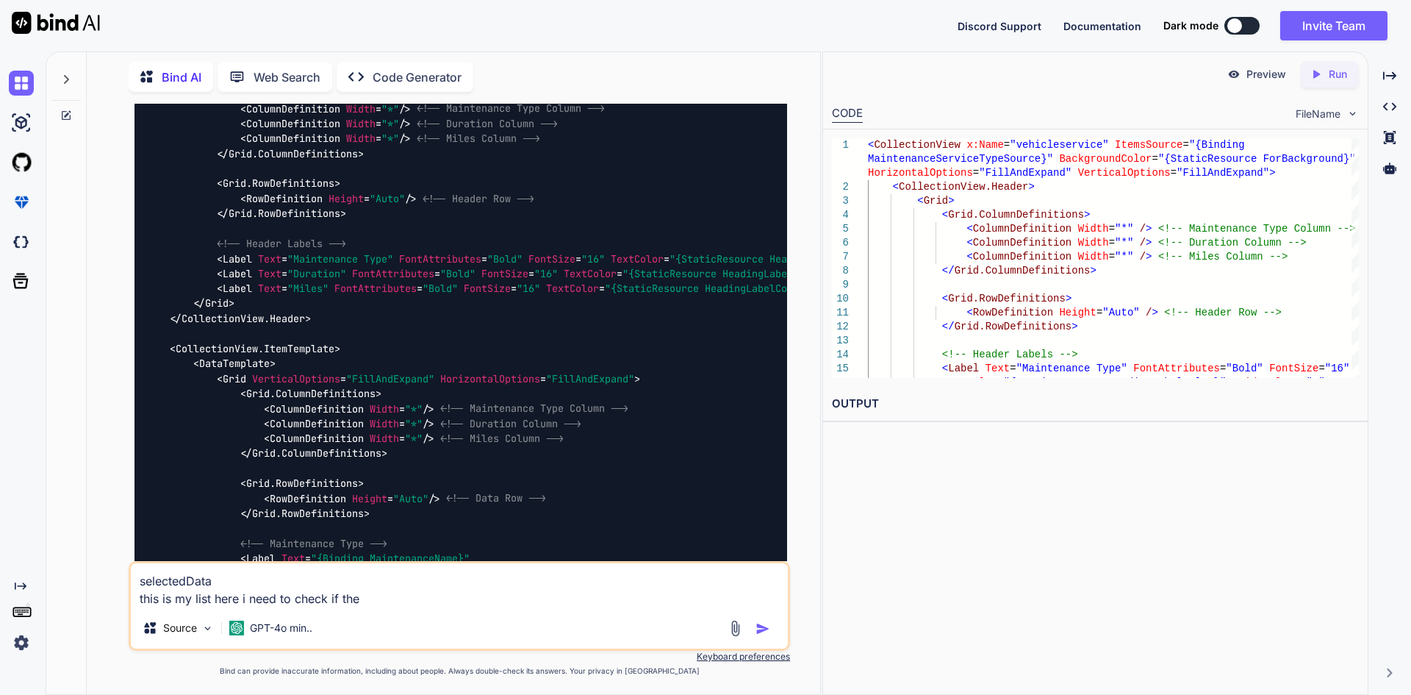
type textarea "x"
type textarea "selectedData this is my list here i need to check if the m"
type textarea "x"
type textarea "selectedData this is my list here i need to check if the mi"
type textarea "x"
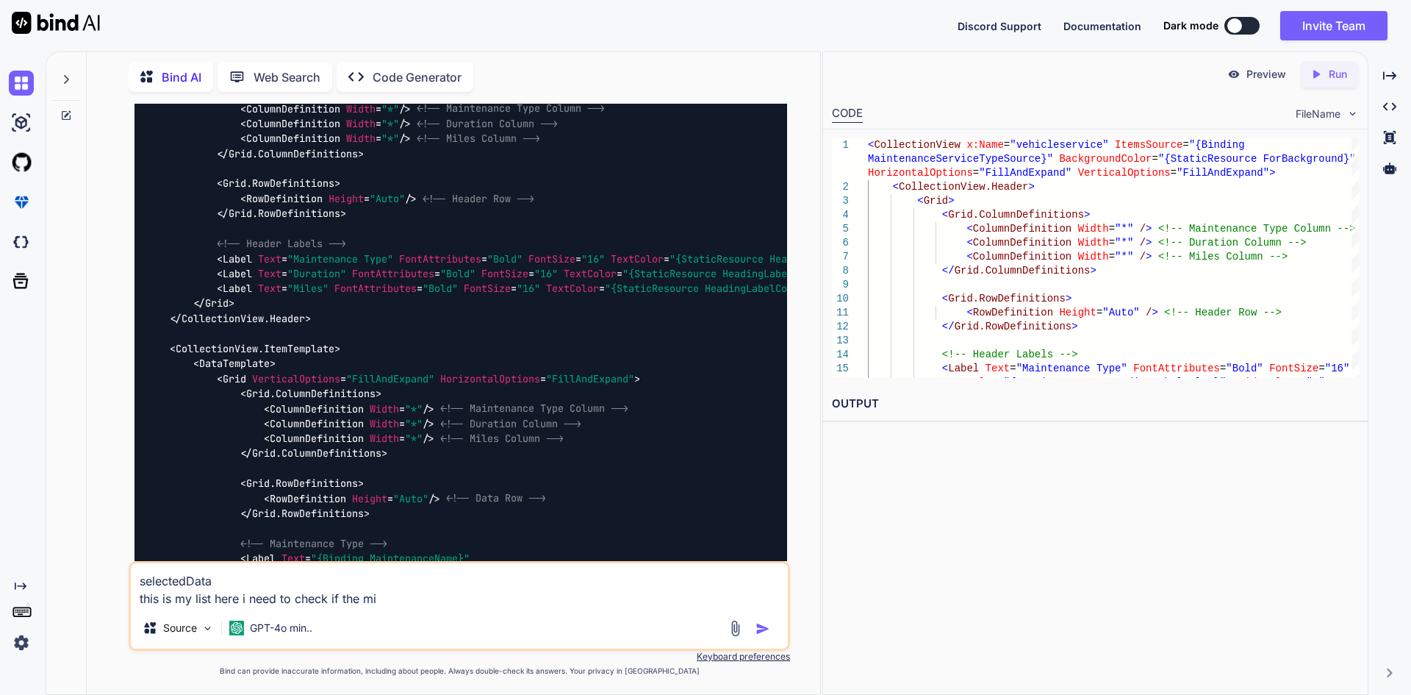
type textarea "selectedData this is my list here i need to check if the mil"
type textarea "x"
type textarea "selectedData this is my list here i need to check if the mile"
type textarea "x"
type textarea "selectedData this is my list here i need to check if the miles"
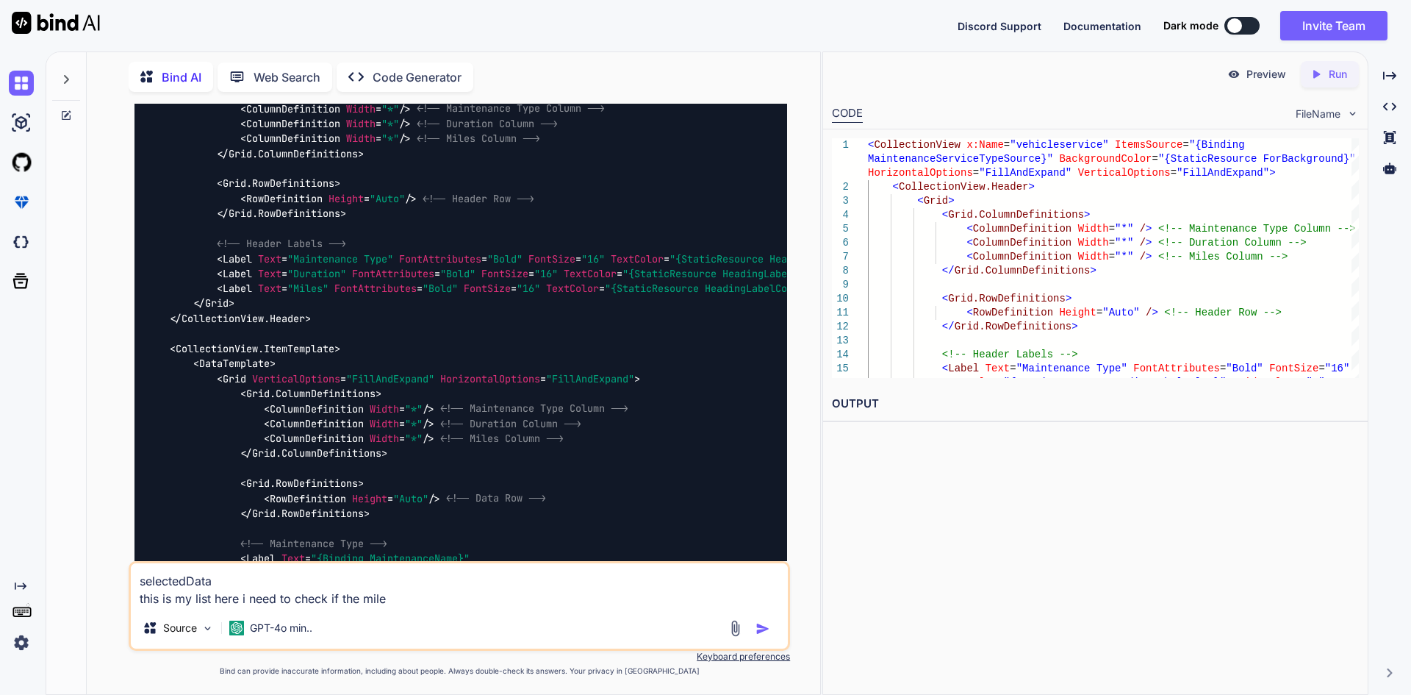
type textarea "x"
type textarea "selectedData this is my list here i need to check if the miles"
type textarea "x"
type textarea "selectedData this is my list here i need to check if the miles i"
type textarea "x"
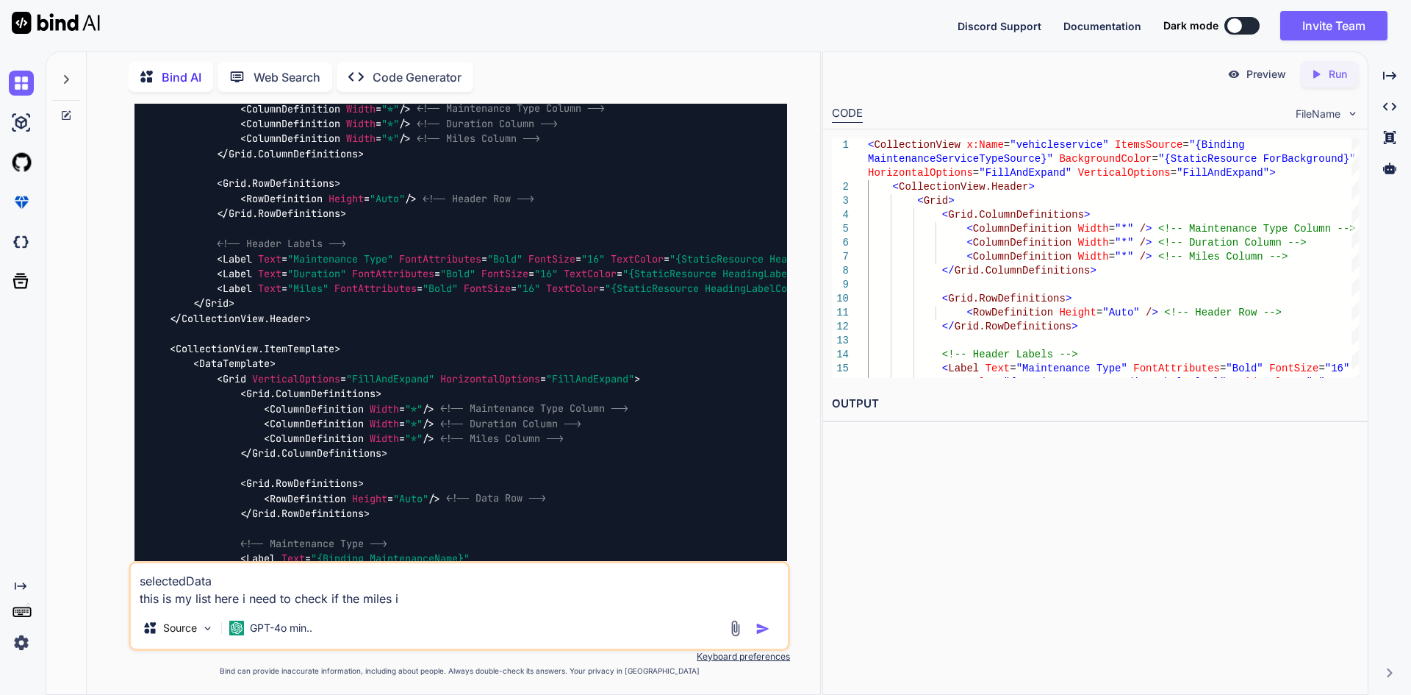
type textarea "selectedData this is my list here i need to check if the miles is"
type textarea "x"
type textarea "selectedData this is my list here i need to check if the miles is"
type textarea "x"
type textarea "selectedData this is my list here i need to check if the miles is e"
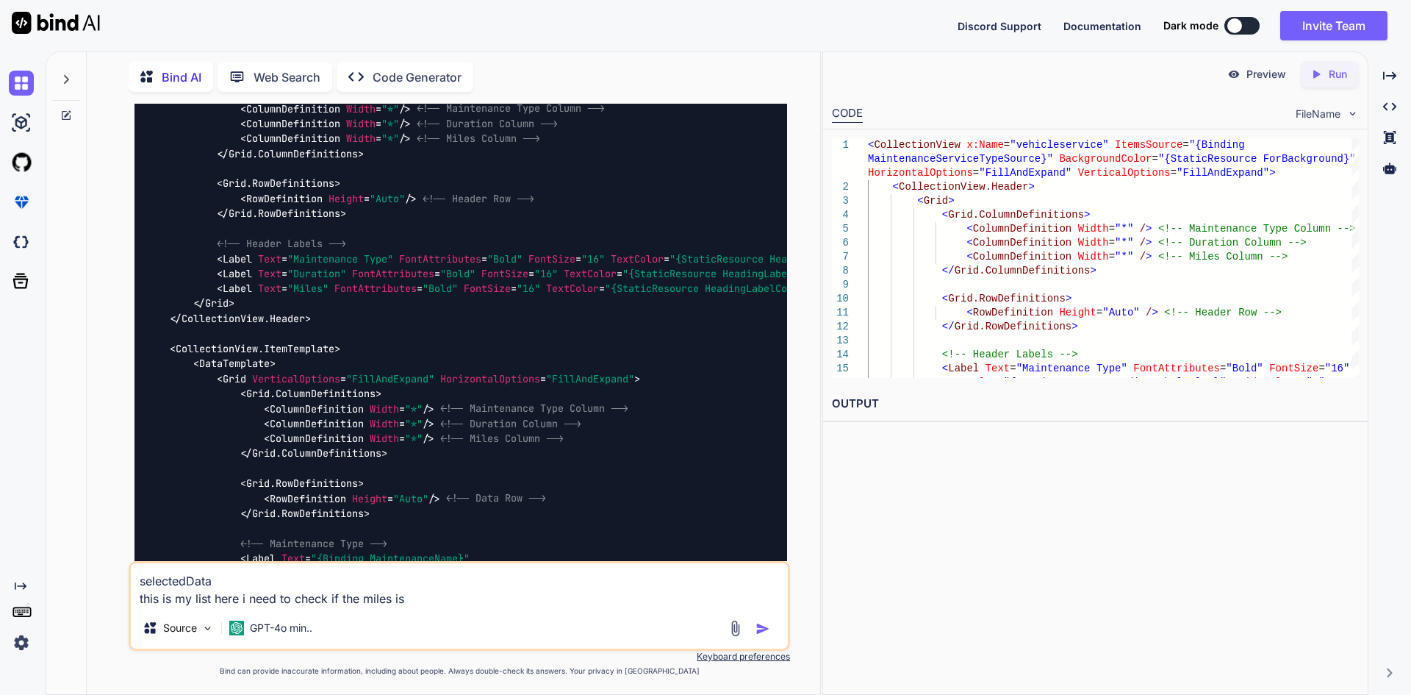
type textarea "x"
type textarea "selectedData this is my list here i need to check if the miles is em"
type textarea "x"
type textarea "selectedData this is my list here i need to check if the miles is emp"
type textarea "x"
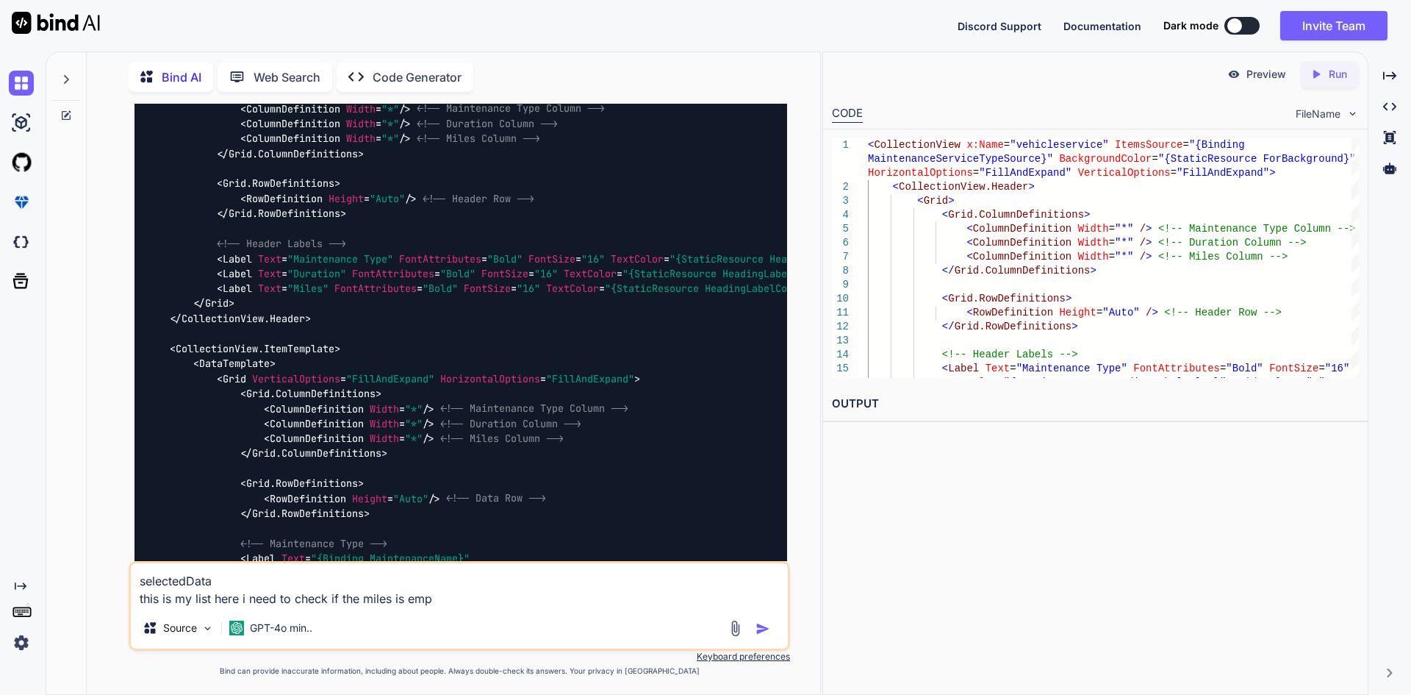
type textarea "selectedData this is my list here i need to check if the miles is empt"
type textarea "x"
type textarea "selectedData this is my list here i need to check if the miles is empty"
type textarea "x"
type textarea "selectedData this is my list here i need to check if the miles is empty"
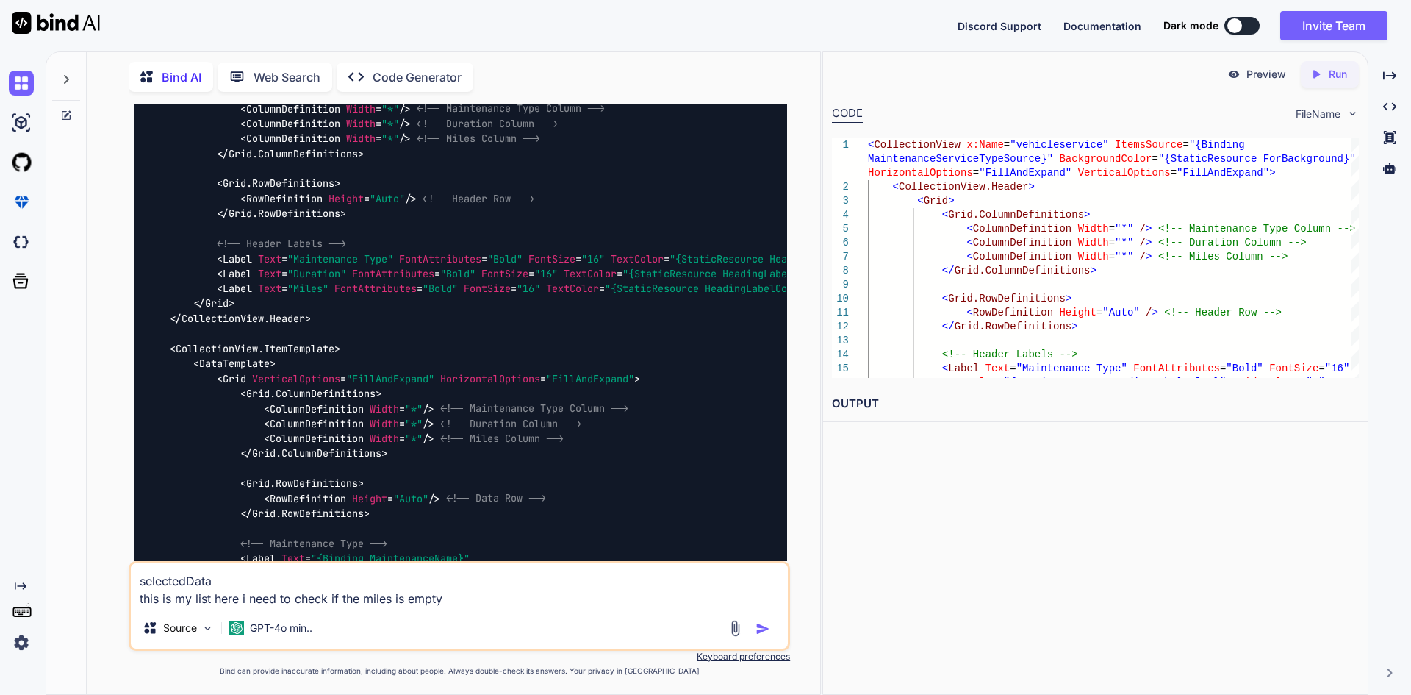
type textarea "x"
type textarea "selectedData this is my list here i need to check if the miles is empty a"
type textarea "x"
type textarea "selectedData this is my list here i need to check if the miles is empty an"
type textarea "x"
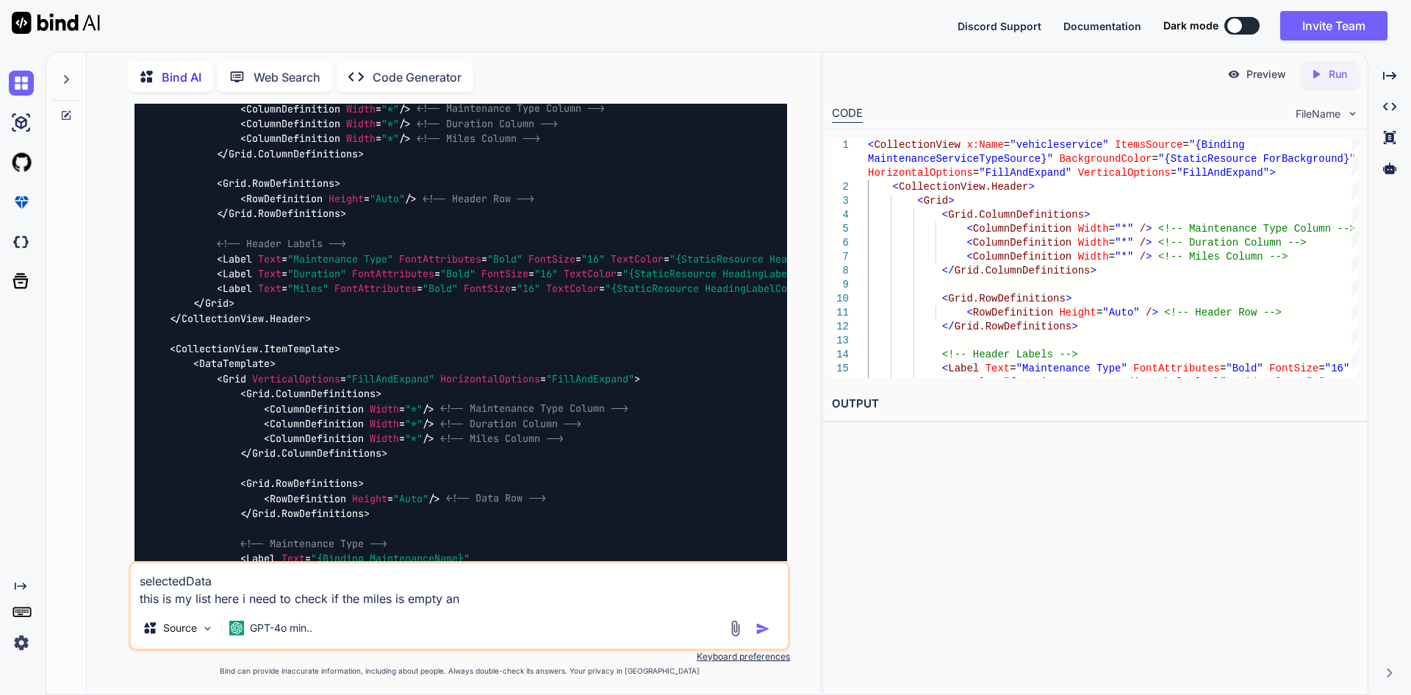
type textarea "selectedData this is my list here i need to check if the miles is empty and"
type textarea "x"
type textarea "selectedData this is my list here i need to check if the miles is empty and"
type textarea "x"
type textarea "selectedData this is my list here i need to check if the miles is empty and d"
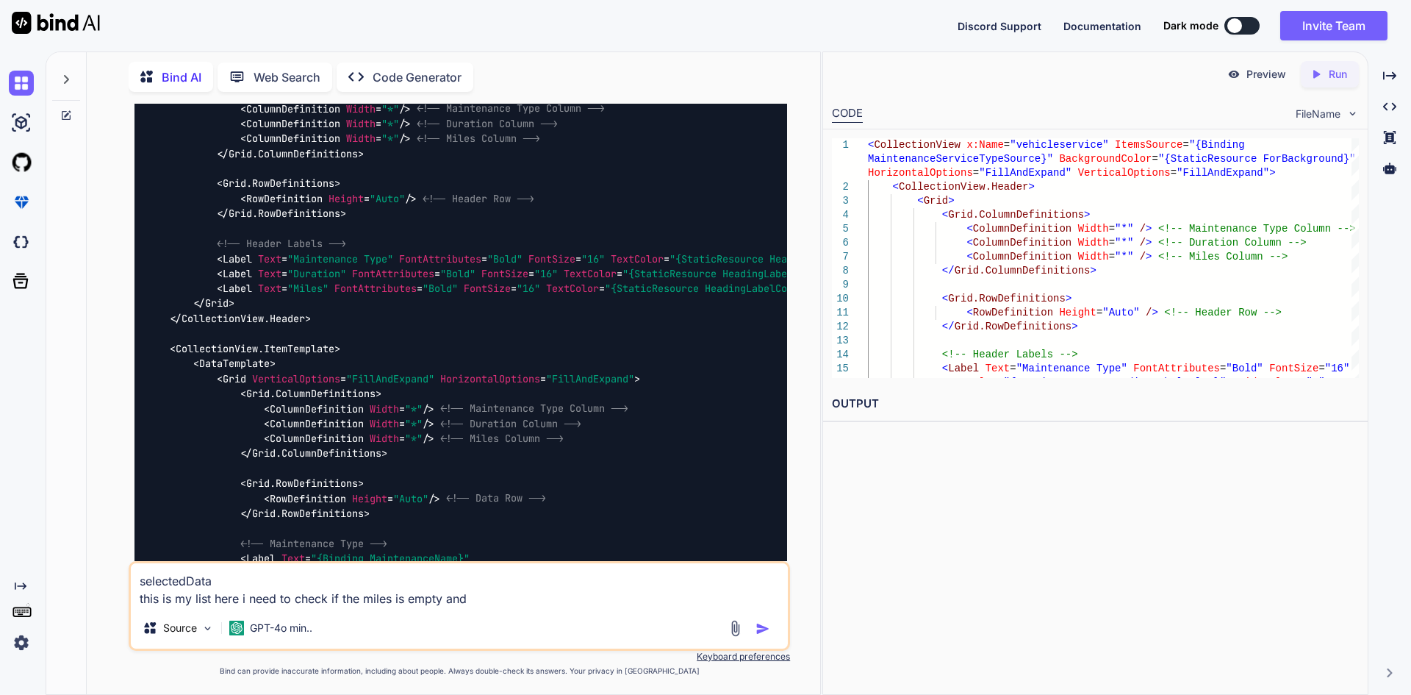
type textarea "x"
type textarea "selectedData this is my list here i need to check if the miles is empty and du"
type textarea "x"
type textarea "selectedData this is my list here i need to check if the miles is empty and dur"
type textarea "x"
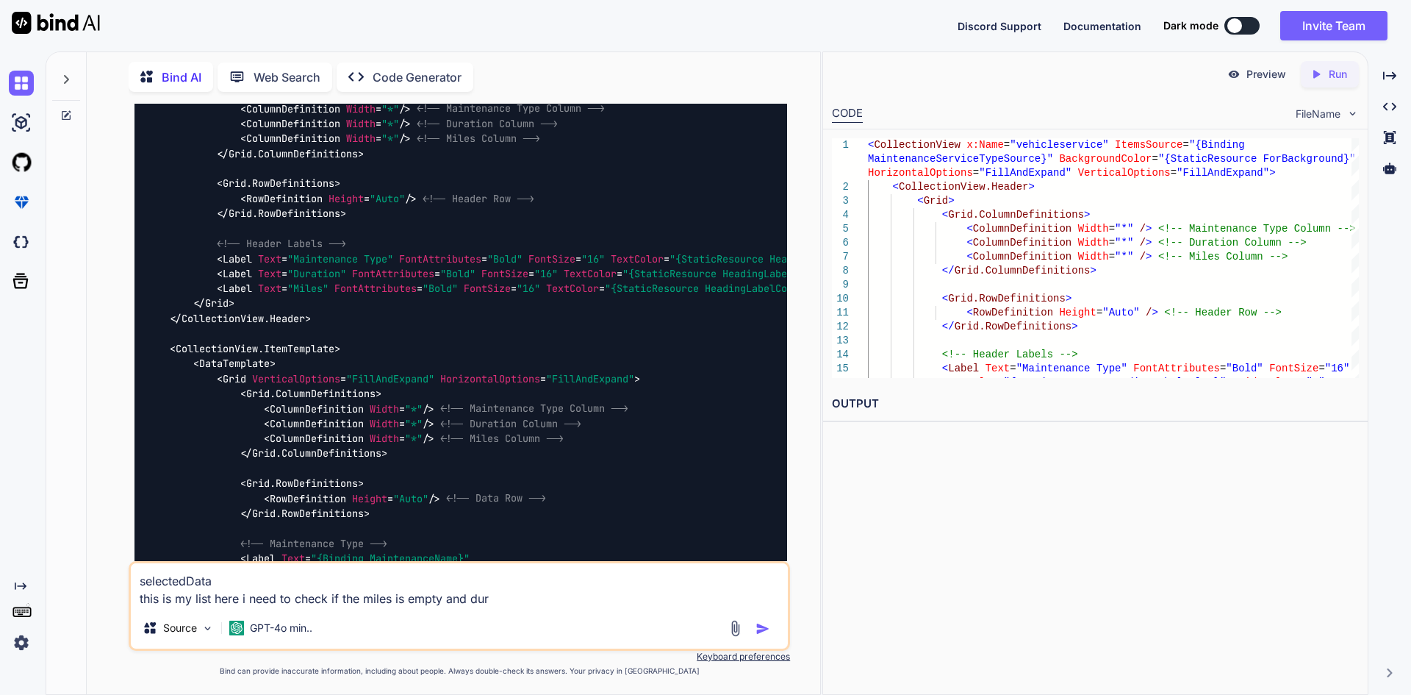
type textarea "selectedData this is my list here i need to check if the miles is empty and dura"
type textarea "x"
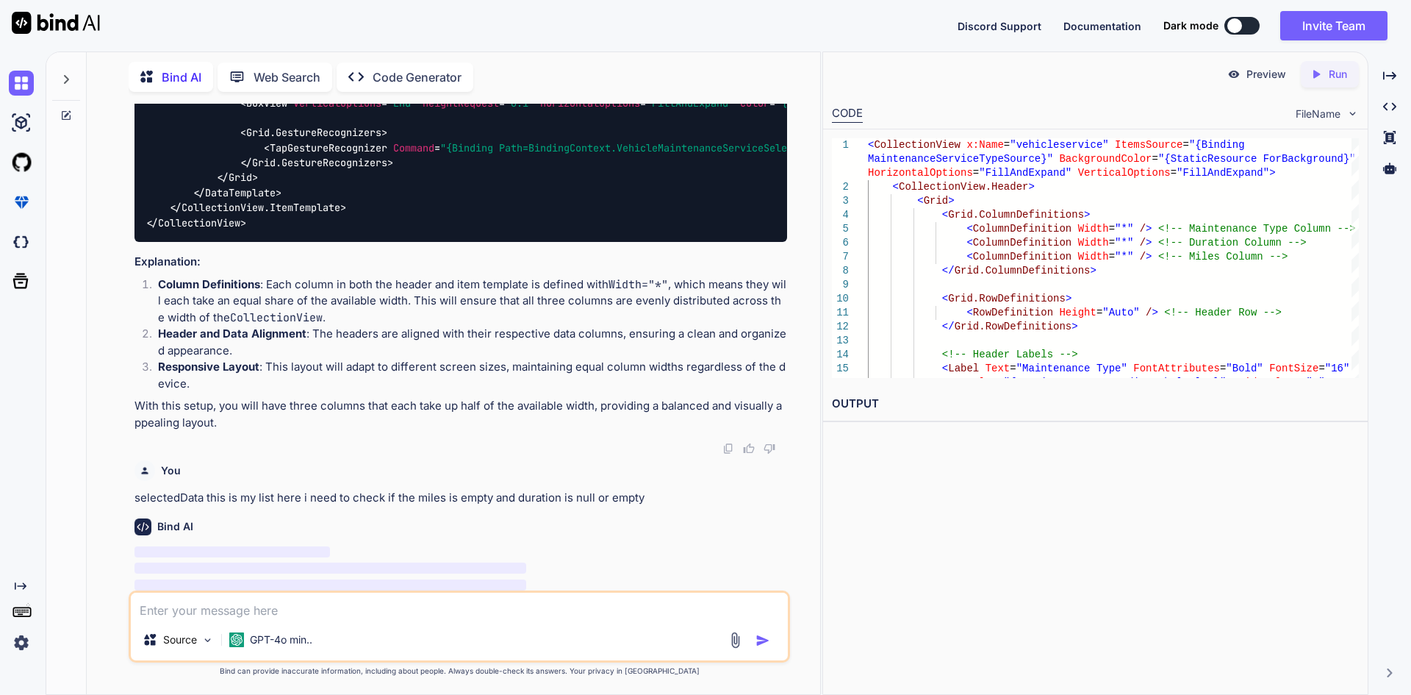
scroll to position [11662, 0]
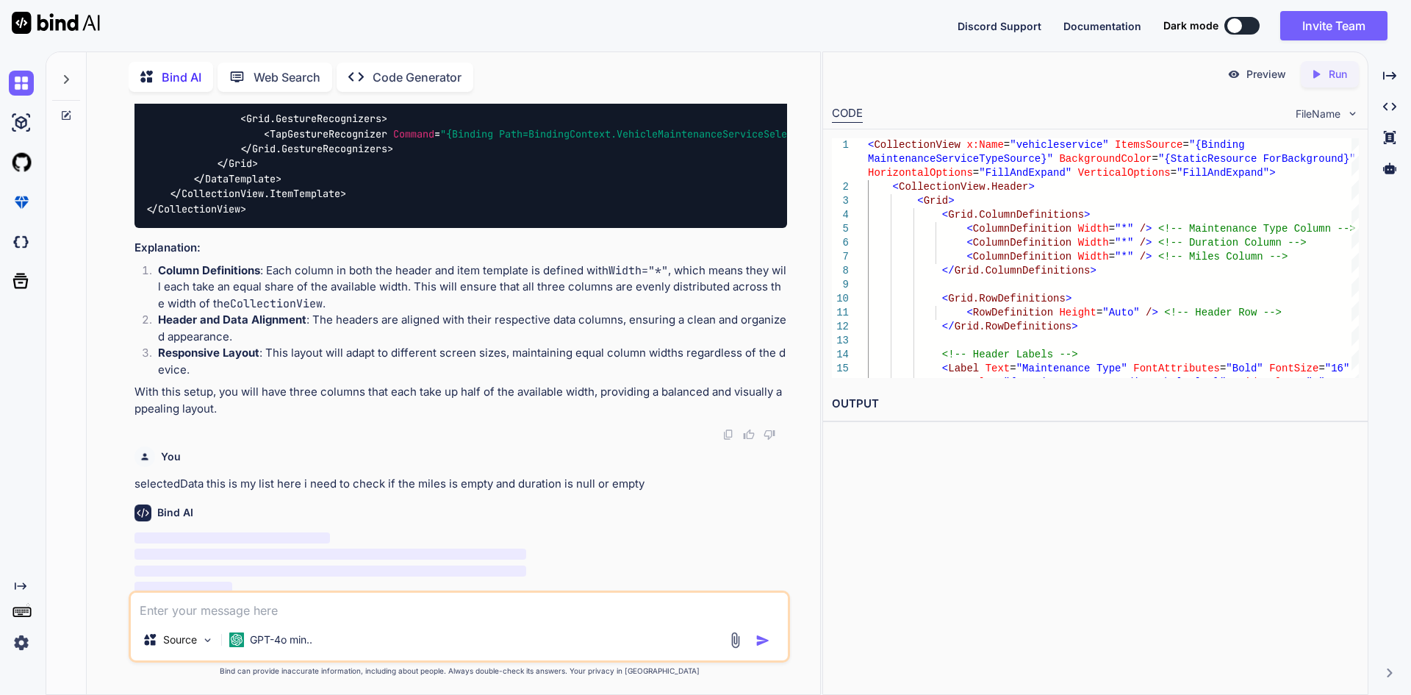
click at [512, 440] on div "You selectedData this is my list here i need to check if the miles is empty and…" at bounding box center [461, 466] width 653 height 52
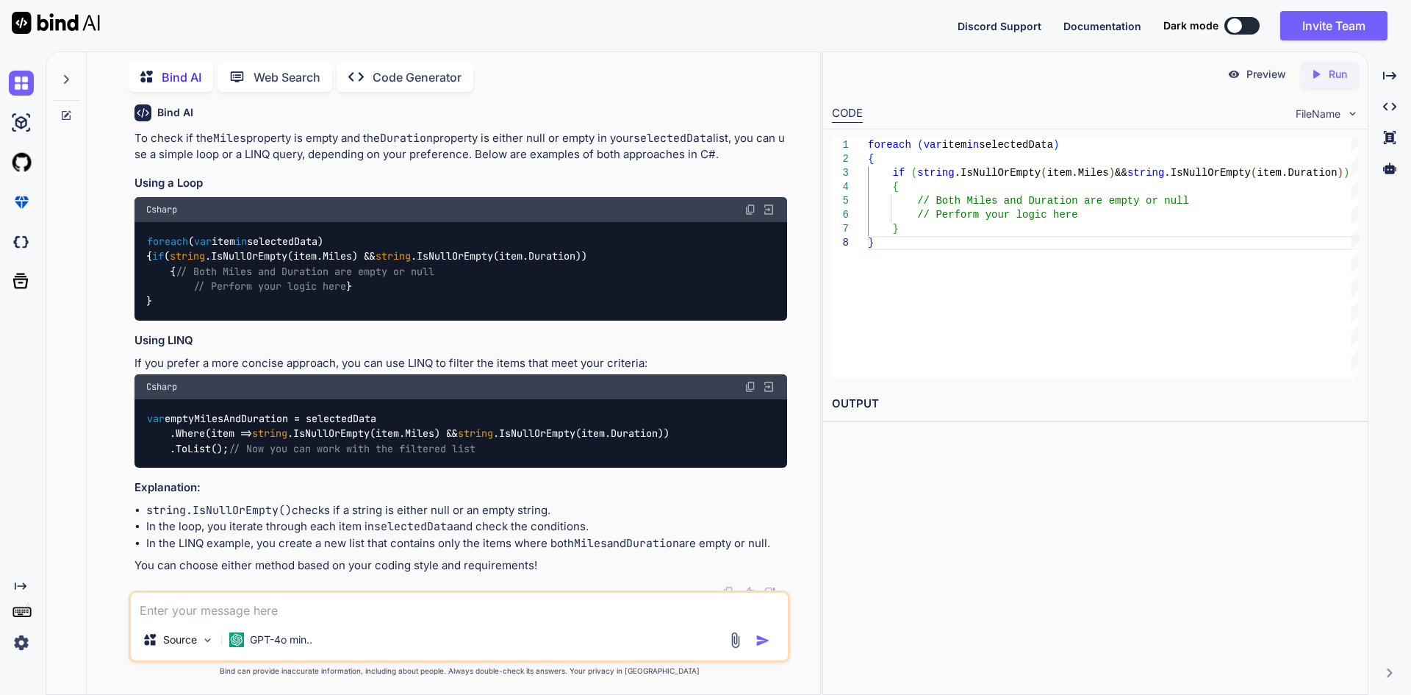
scroll to position [12139, 0]
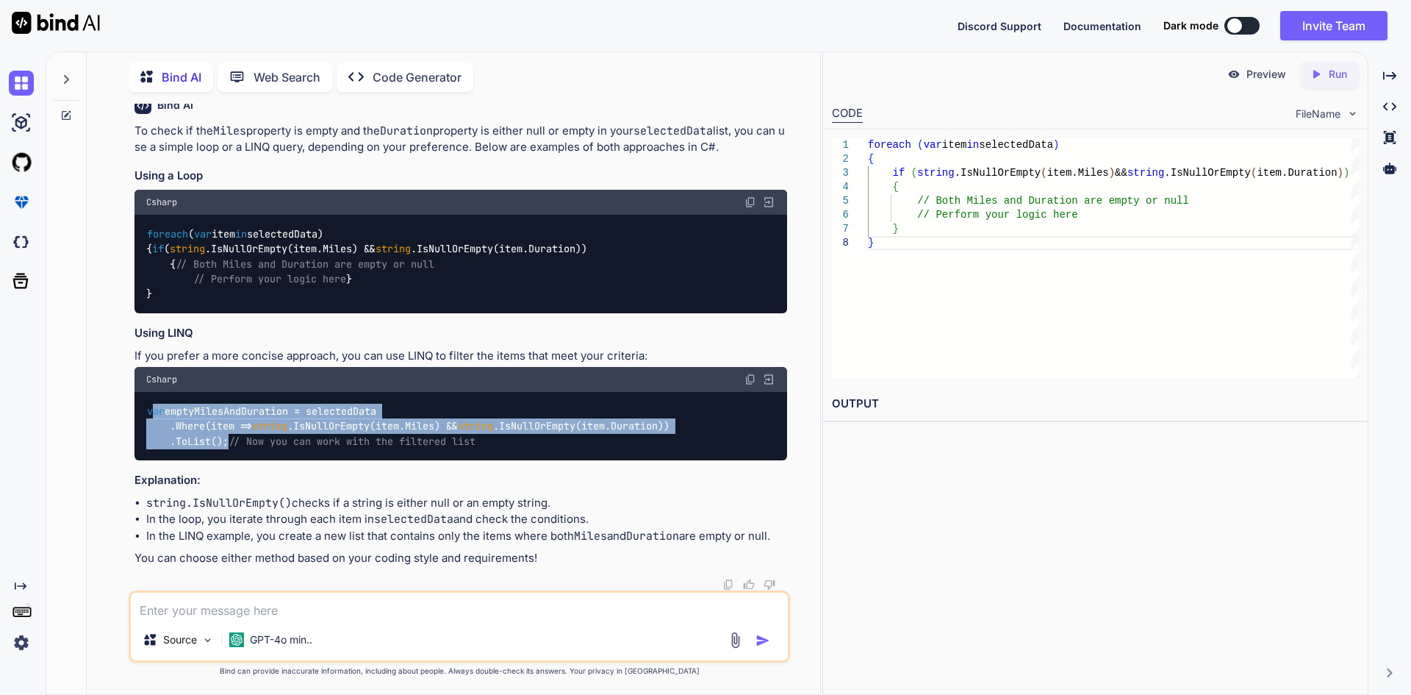
drag, startPoint x: 151, startPoint y: 382, endPoint x: 235, endPoint y: 405, distance: 87.6
click at [235, 405] on div "var emptyMilesAndDuration = selectedData .Where(item => string .IsNullOrEmpty(i…" at bounding box center [461, 426] width 653 height 68
click at [237, 407] on div "var emptyMilesAndDuration = selectedData .Where(item => string .IsNullOrEmpty(i…" at bounding box center [461, 426] width 653 height 68
drag, startPoint x: 237, startPoint y: 409, endPoint x: 133, endPoint y: 384, distance: 106.8
click at [133, 384] on div "You gfds Bind AI It looks like your message might have been a typo or an error.…" at bounding box center [461, 347] width 659 height 487
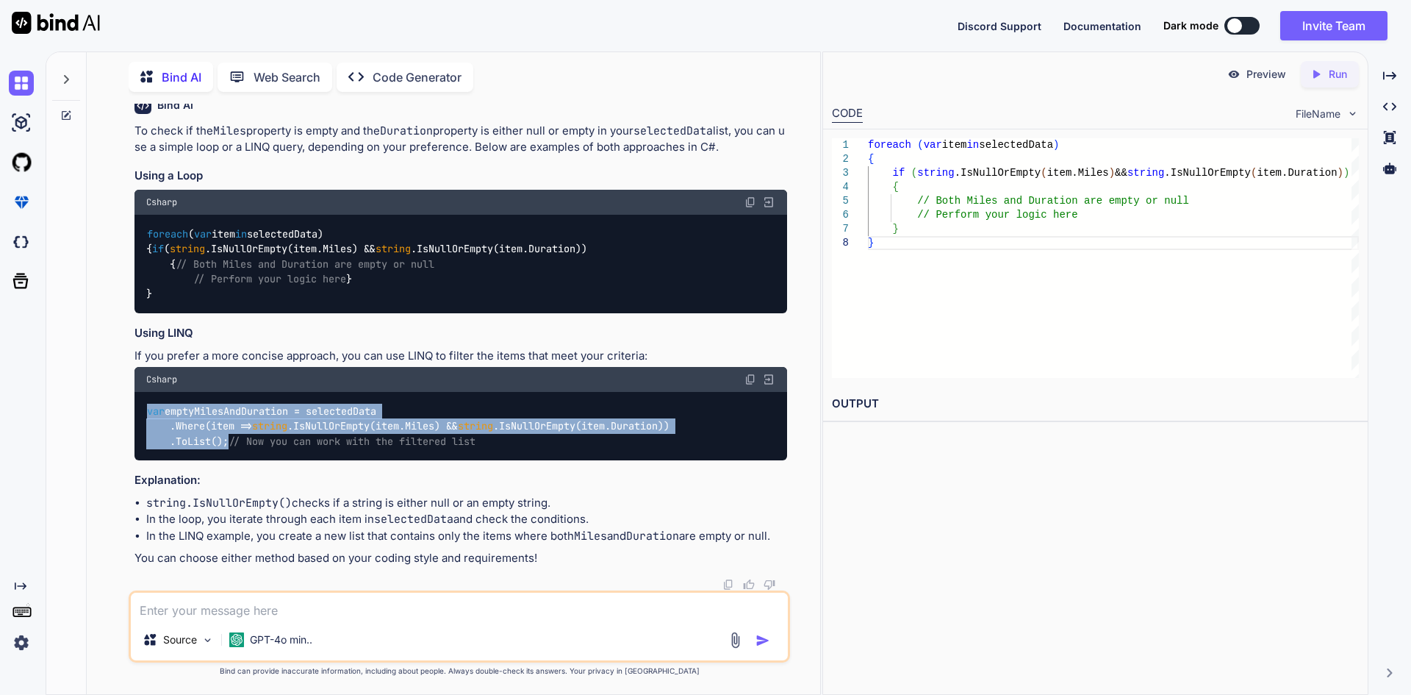
copy code "var emptyMilesAndDuration = selectedData .Where(item => string .IsNullOrEmpty(i…"
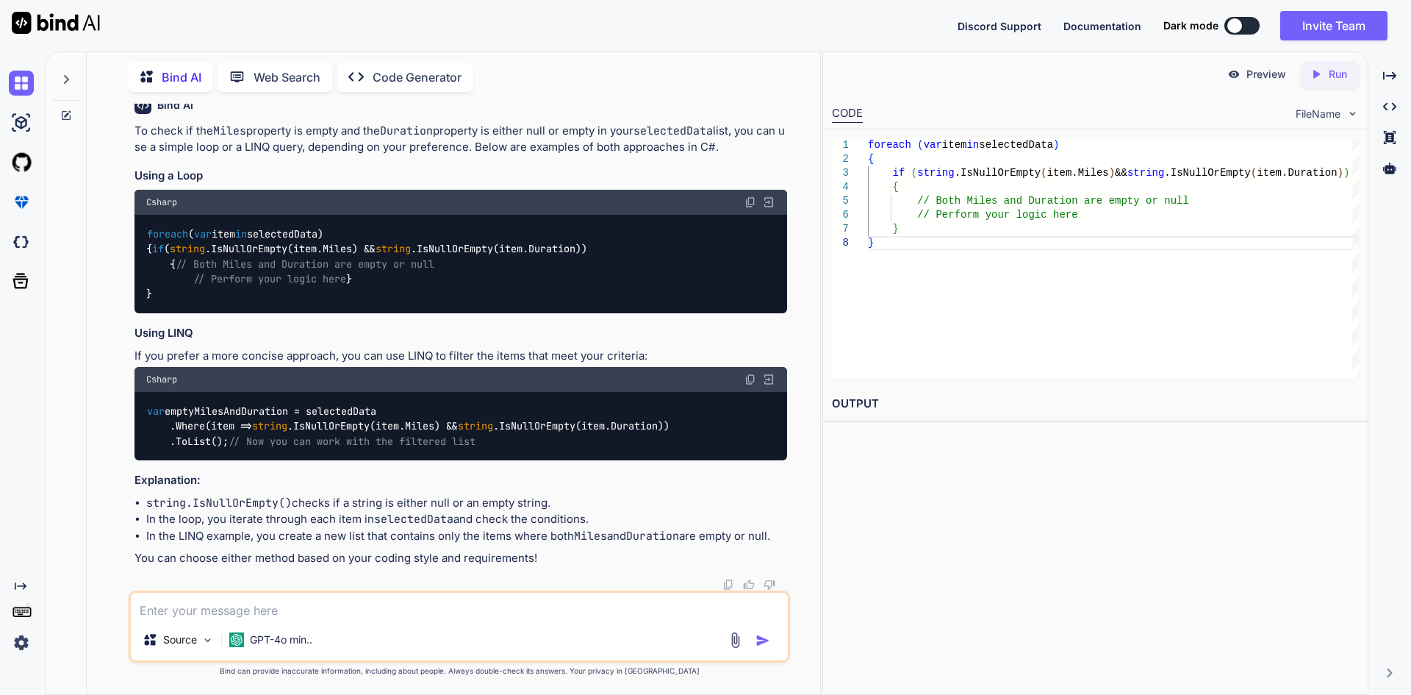
click at [480, 604] on textarea at bounding box center [459, 605] width 657 height 26
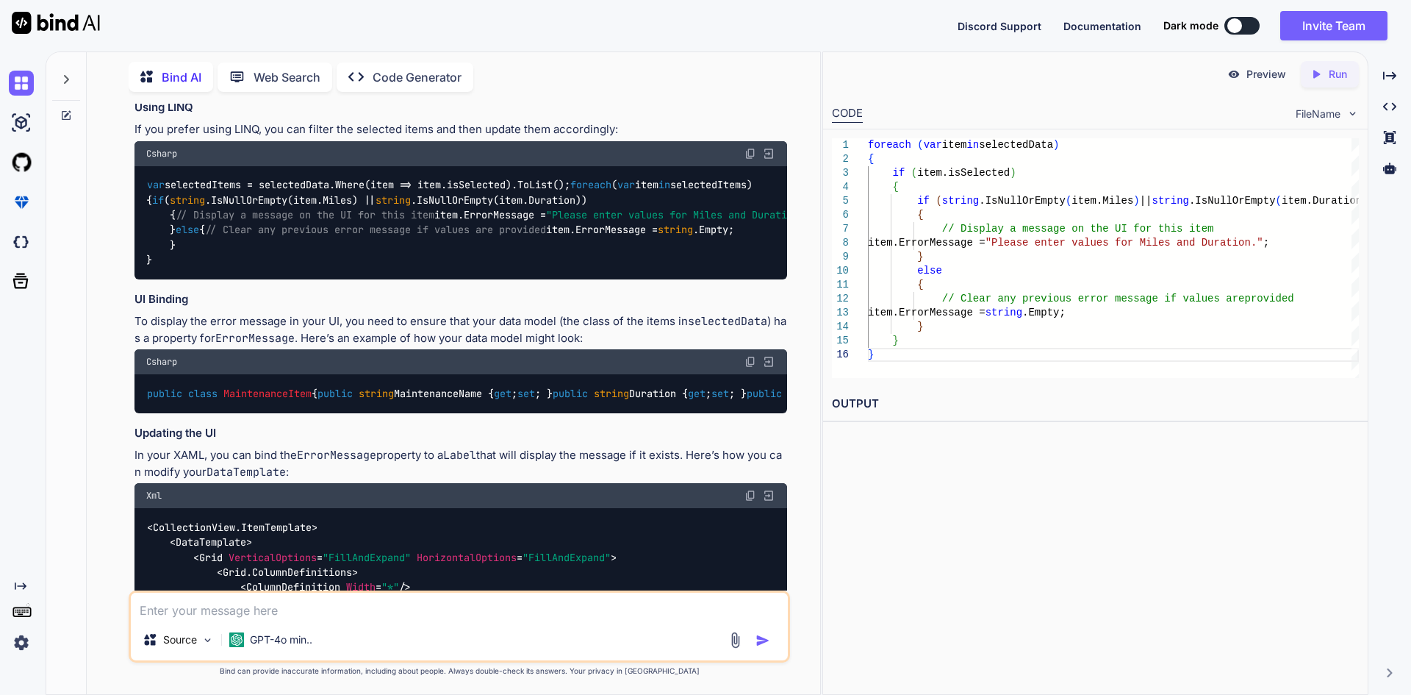
scroll to position [12899, 0]
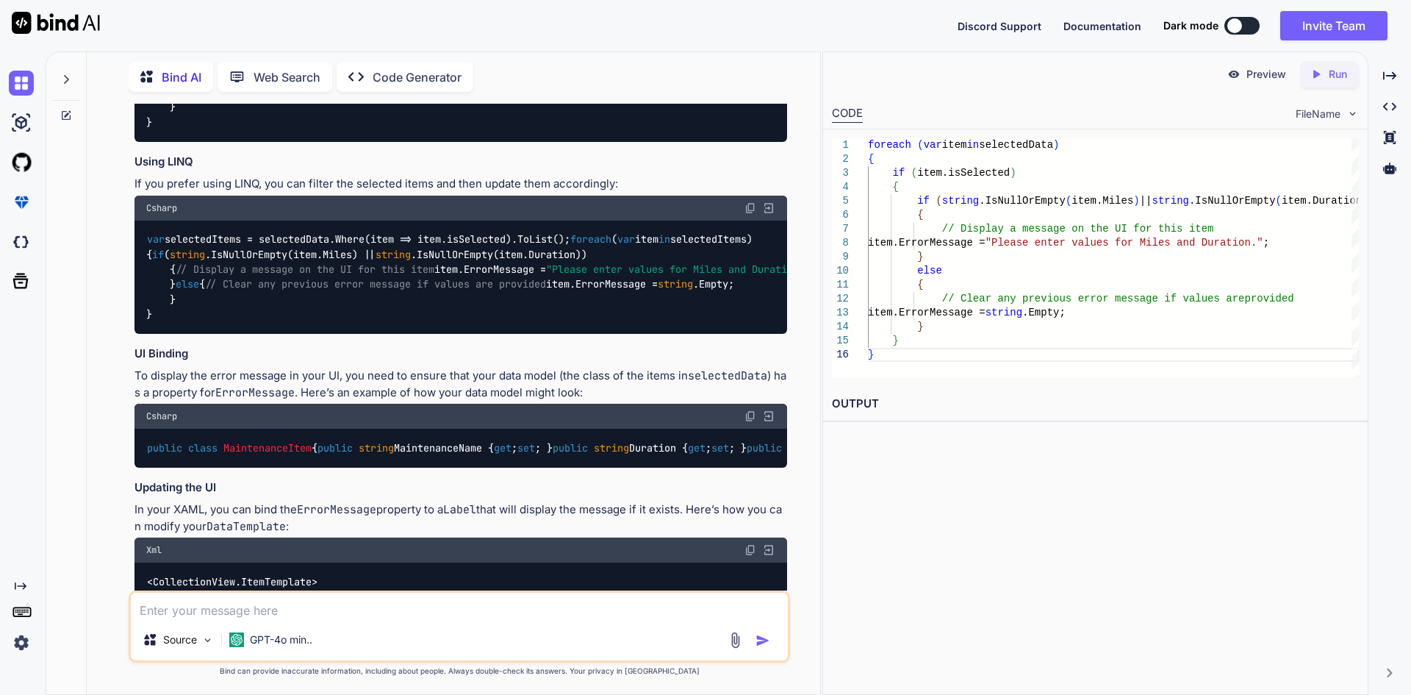
click at [573, 334] on div "var selectedItems = selectedData.Where(item => item.isSelected).ToList(); forea…" at bounding box center [461, 277] width 653 height 113
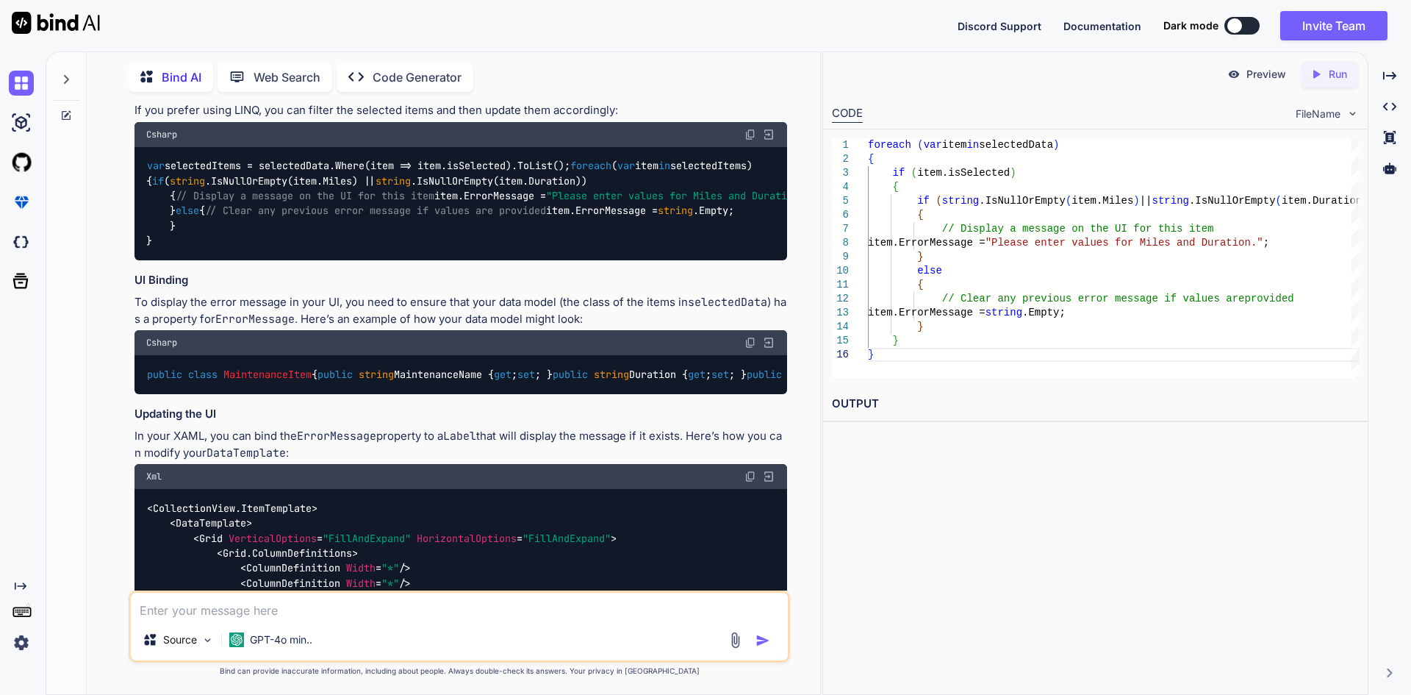
scroll to position [12825, 0]
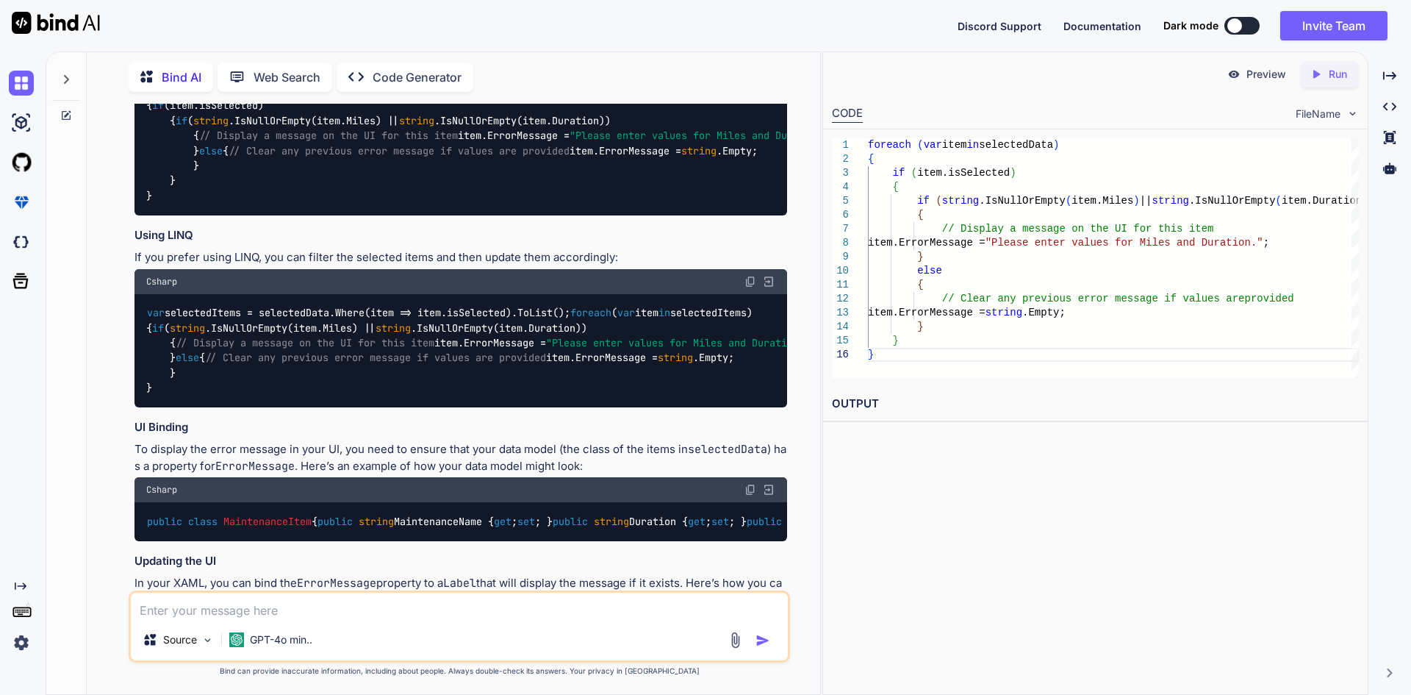
click at [391, 407] on div "var selectedItems = selectedData.Where(item => item.isSelected).ToList(); forea…" at bounding box center [461, 350] width 653 height 113
click at [332, 395] on code "var selectedItems = selectedData.Where(item => item.isSelected).ToList(); forea…" at bounding box center [481, 350] width 670 height 90
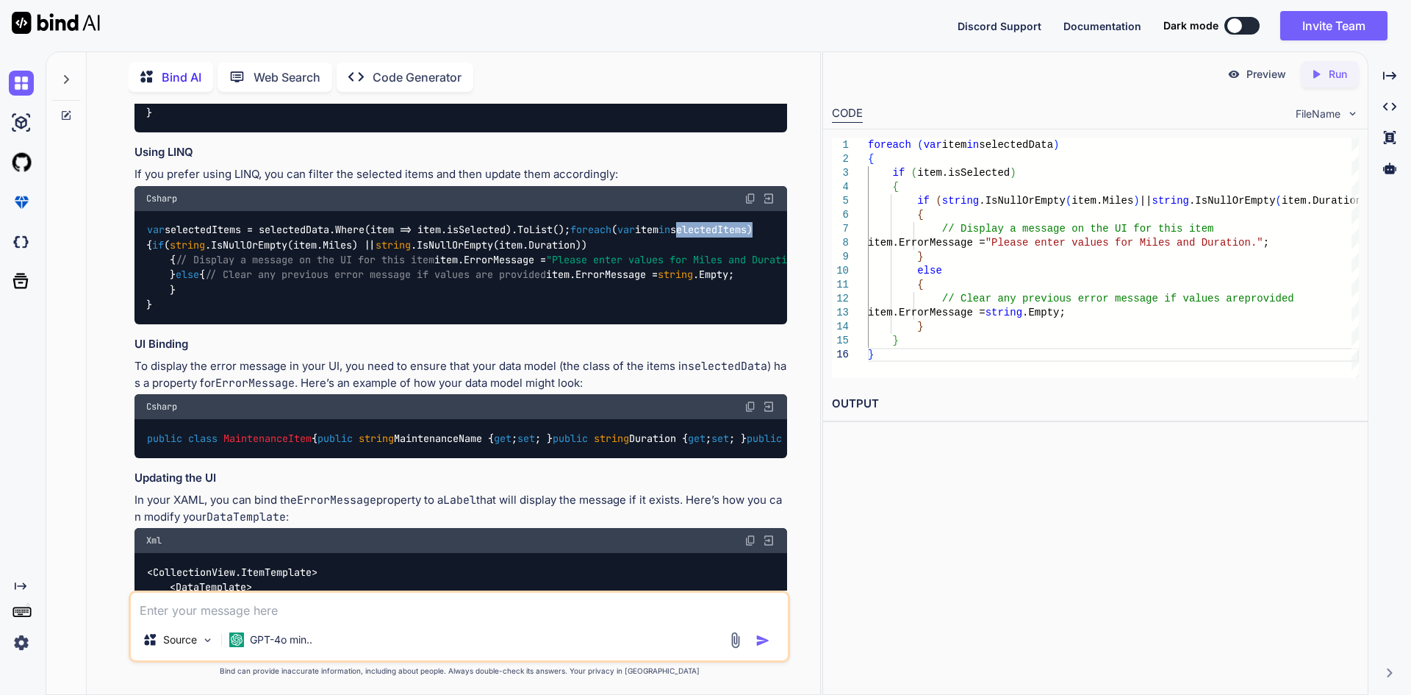
scroll to position [12972, 0]
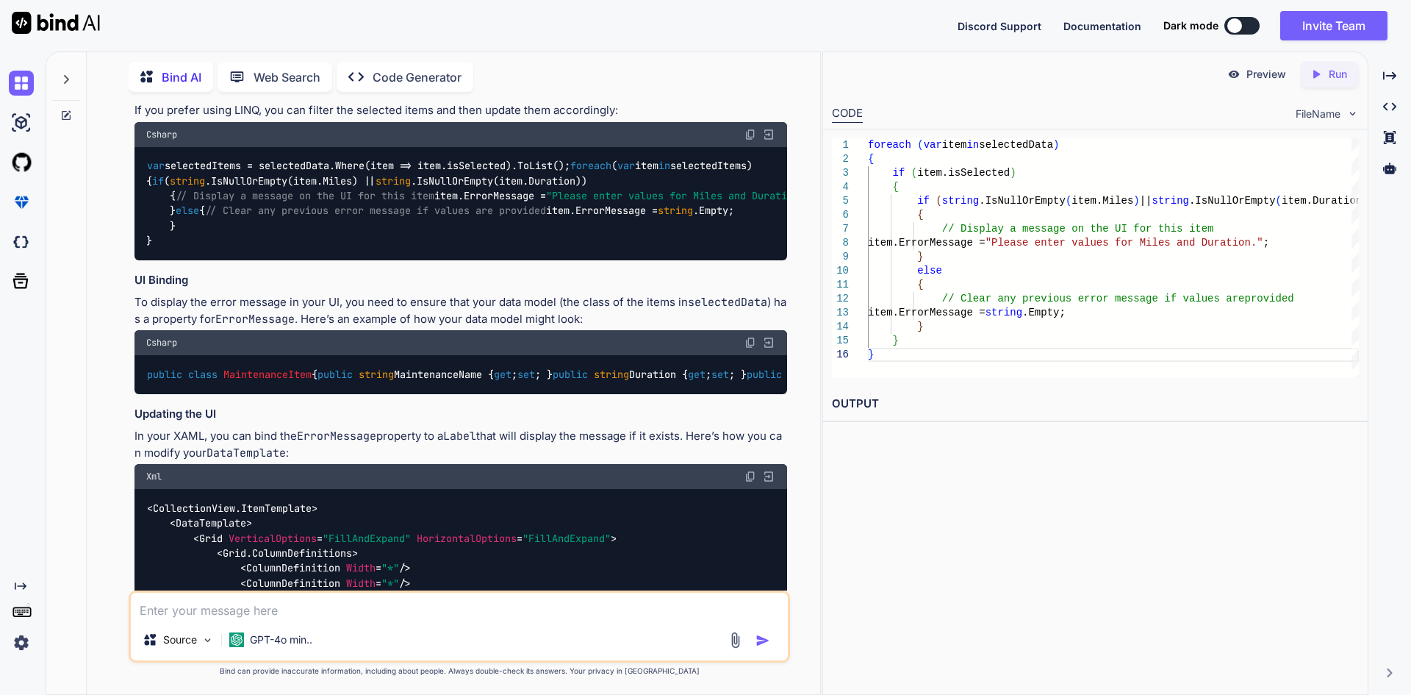
click at [363, 248] on code "var selectedItems = selectedData.Where(item => item.isSelected).ToList(); forea…" at bounding box center [481, 203] width 670 height 90
click at [373, 260] on div "var selectedItems = selectedData.Where(item => item.isSelected).ToList(); forea…" at bounding box center [461, 203] width 653 height 113
click at [350, 260] on div "var selectedItems = selectedData.Where(item => item.isSelected).ToList(); forea…" at bounding box center [461, 203] width 653 height 113
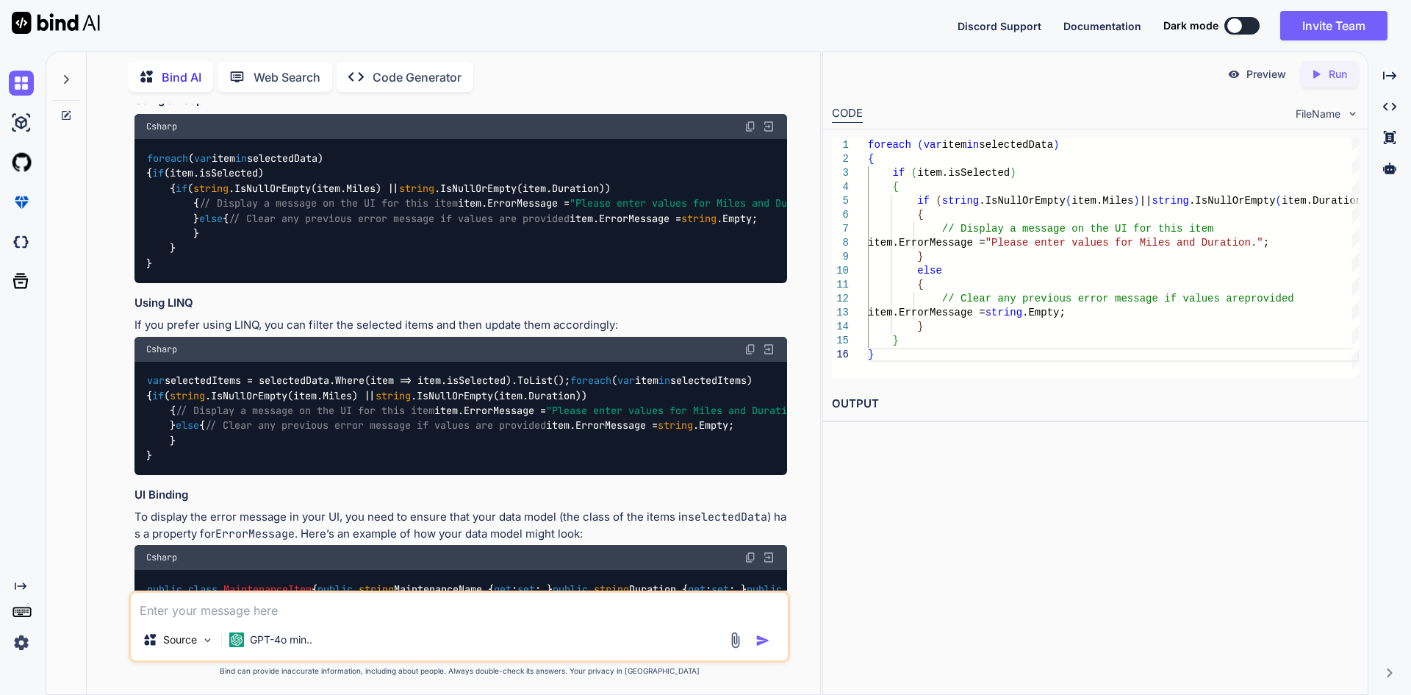
scroll to position [12752, 0]
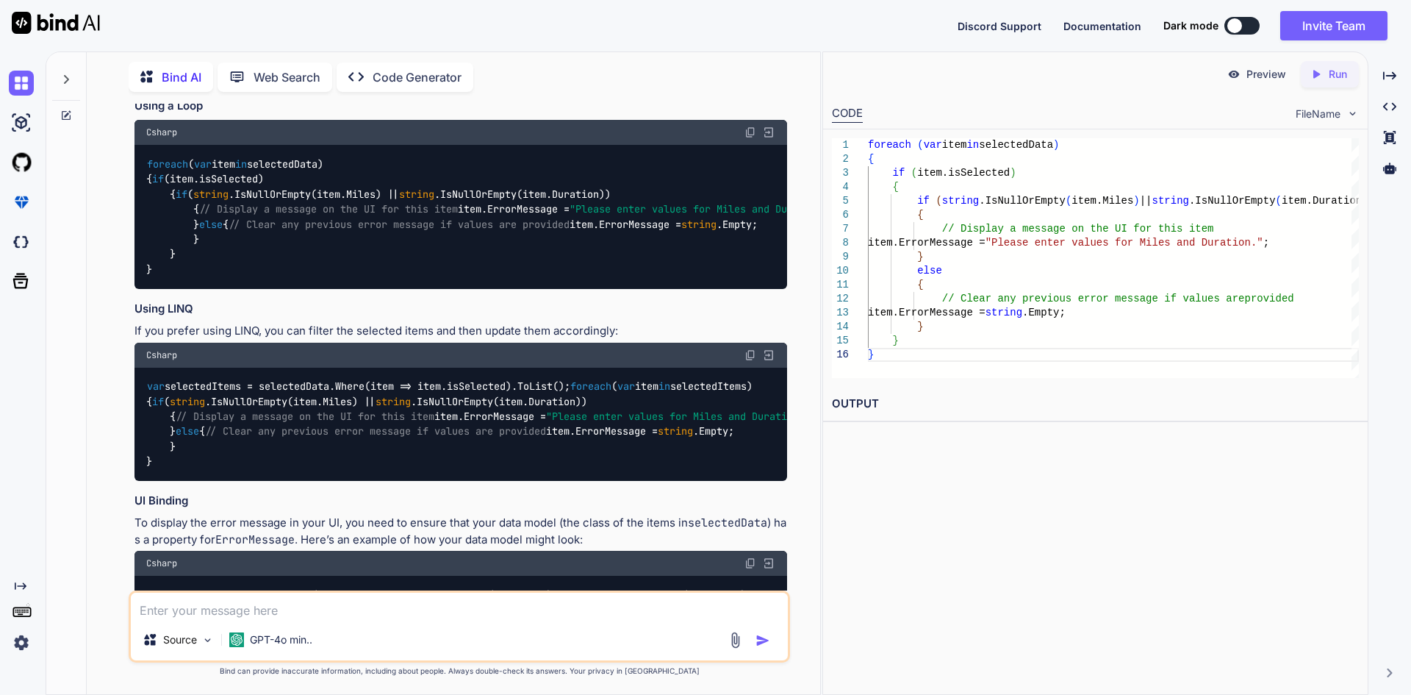
click at [250, 265] on code "foreach ( var item in selectedData) { if (item.isSelected) { if ( string .IsNul…" at bounding box center [493, 217] width 694 height 120
click at [354, 259] on div "foreach ( var item in selectedData) { if (item.isSelected) { if ( string .IsNul…" at bounding box center [461, 216] width 653 height 143
click at [262, 265] on code "foreach ( var item in selectedData) { if (item.isSelected) { if ( string .IsNul…" at bounding box center [493, 217] width 694 height 120
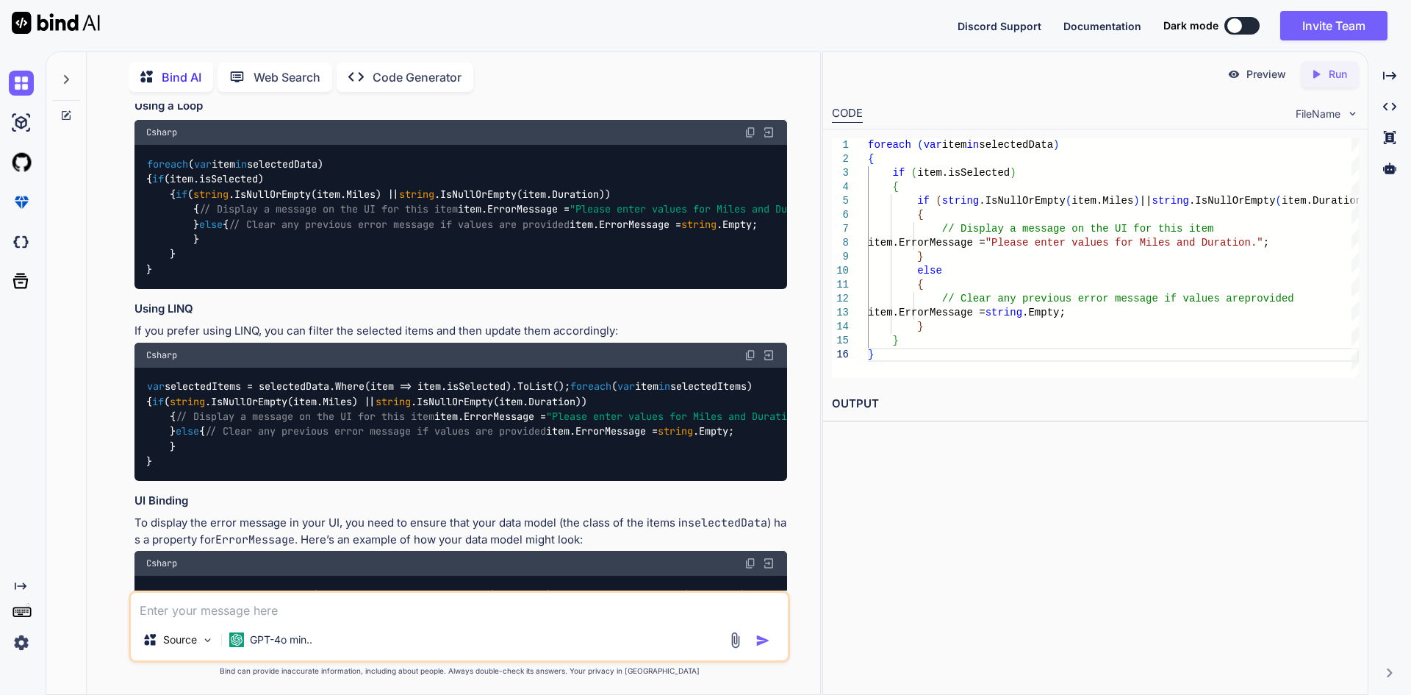
click at [324, 251] on div "foreach ( var item in selectedData) { if (item.isSelected) { if ( string .IsNul…" at bounding box center [461, 216] width 653 height 143
click at [259, 265] on code "foreach ( var item in selectedData) { if (item.isSelected) { if ( string .IsNul…" at bounding box center [493, 217] width 694 height 120
click at [387, 281] on div "foreach ( var item in selectedData) { if (item.isSelected) { if ( string .IsNul…" at bounding box center [461, 216] width 653 height 143
click at [293, 276] on code "foreach ( var item in selectedData) { if (item.isSelected) { if ( string .IsNul…" at bounding box center [493, 217] width 694 height 120
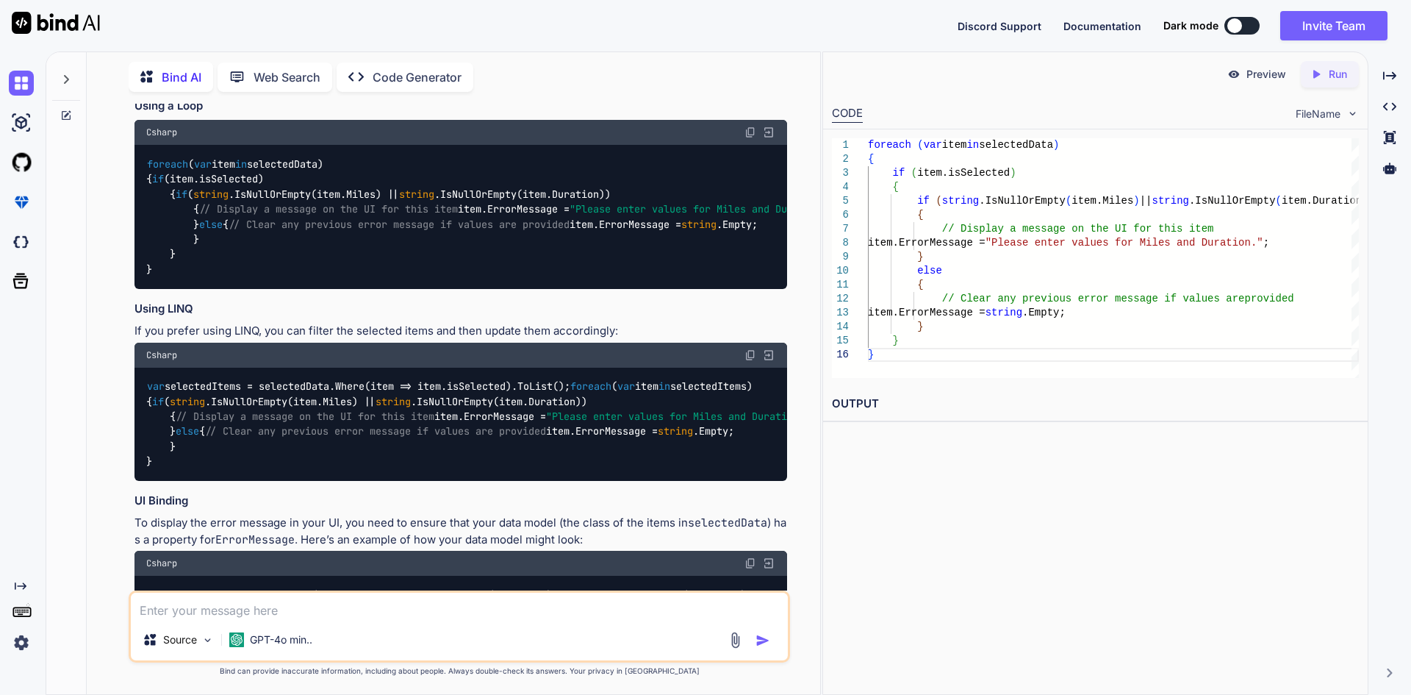
click at [293, 276] on code "foreach ( var item in selectedData) { if (item.isSelected) { if ( string .IsNul…" at bounding box center [493, 217] width 694 height 120
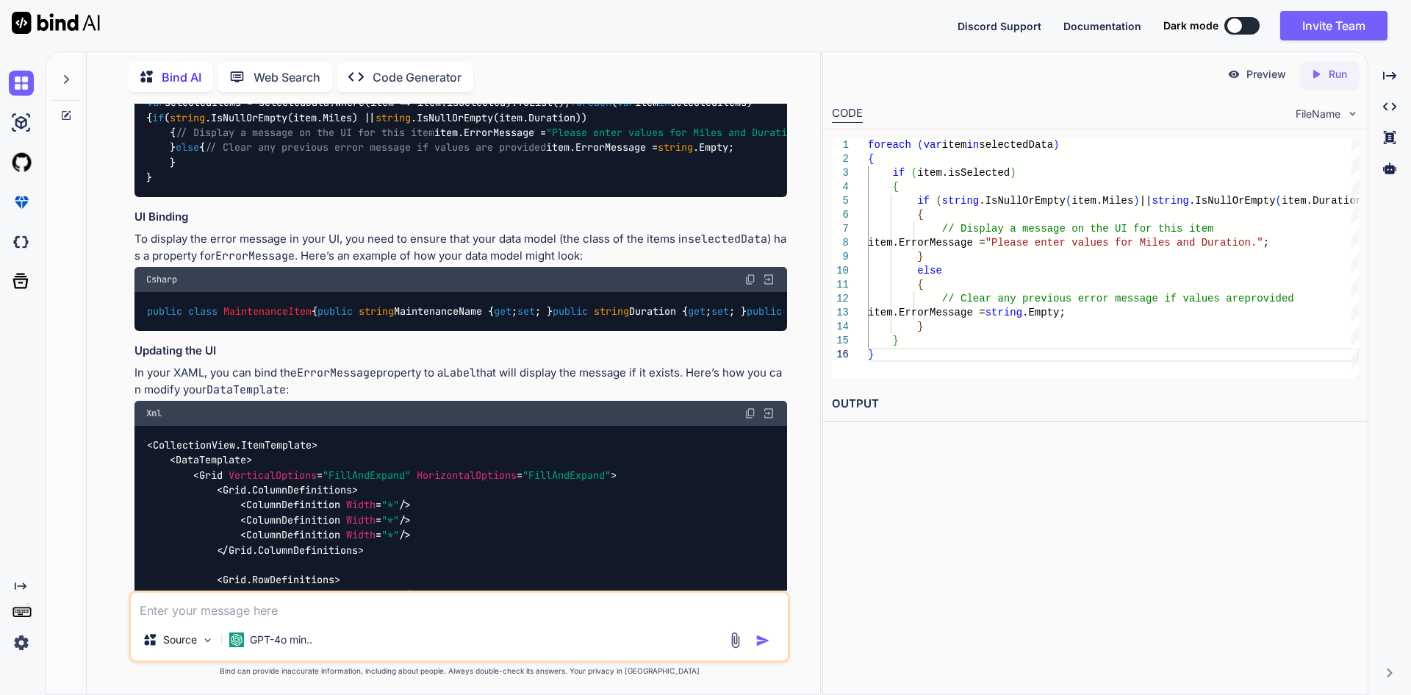
scroll to position [13046, 0]
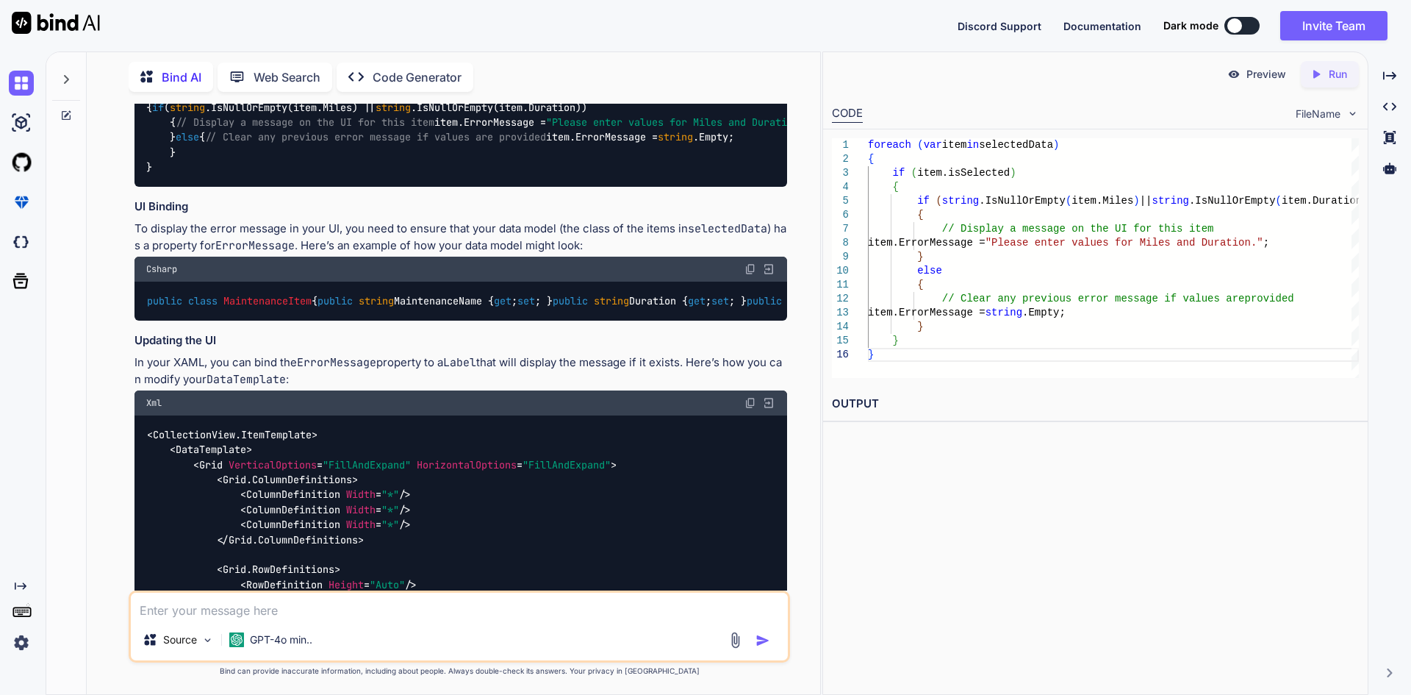
click at [751, 67] on img at bounding box center [751, 61] width 12 height 12
click at [827, 528] on div "Preview Created with Pixso. Run CODE FileName 1 2 3 4 5 6 7 8 9 10 11 12 13 14 …" at bounding box center [1096, 372] width 546 height 643
click at [862, 511] on div "Preview Created with Pixso. Run CODE FileName 1 2 3 4 5 6 7 8 9 10 11 12 13 14 …" at bounding box center [1096, 372] width 546 height 643
click at [558, 129] on span ""Please enter values for Miles and Duration."" at bounding box center [678, 121] width 265 height 13
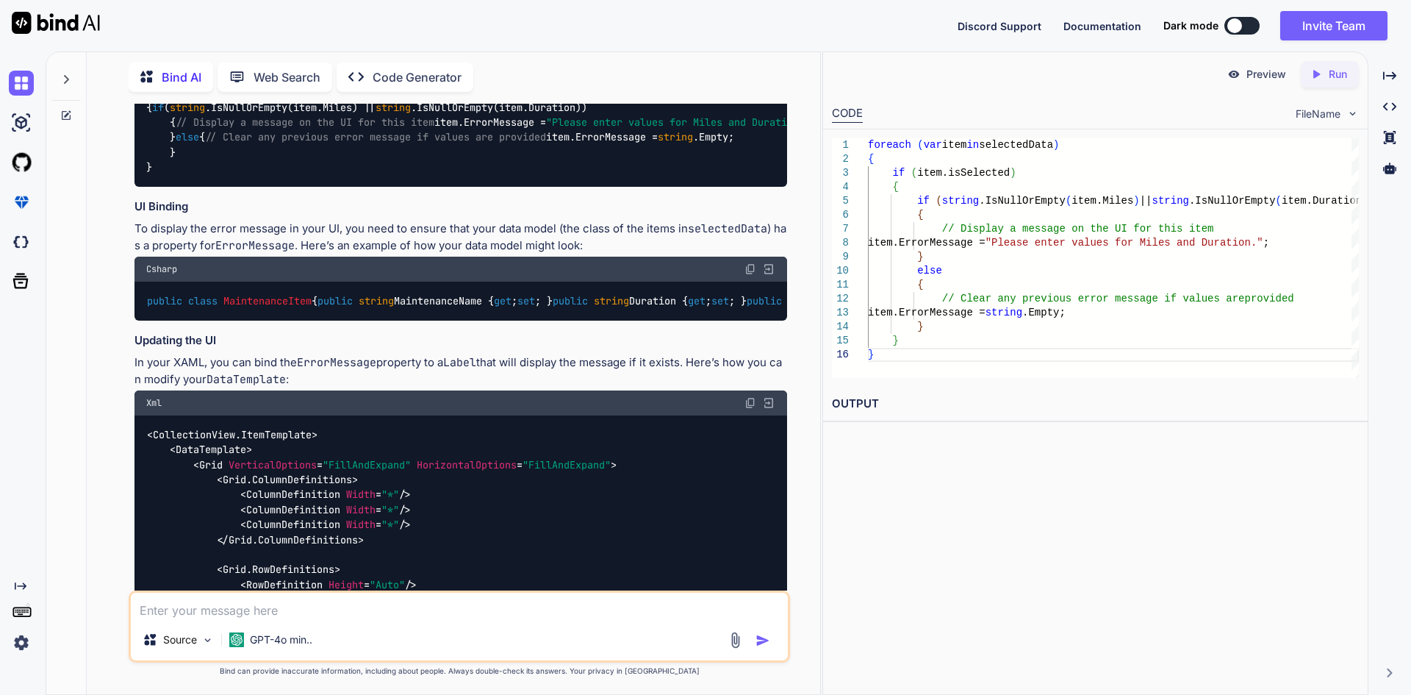
click at [546, 129] on span ""Please enter values for Miles and Duration."" at bounding box center [678, 121] width 265 height 13
